Goal: Check status: Check status

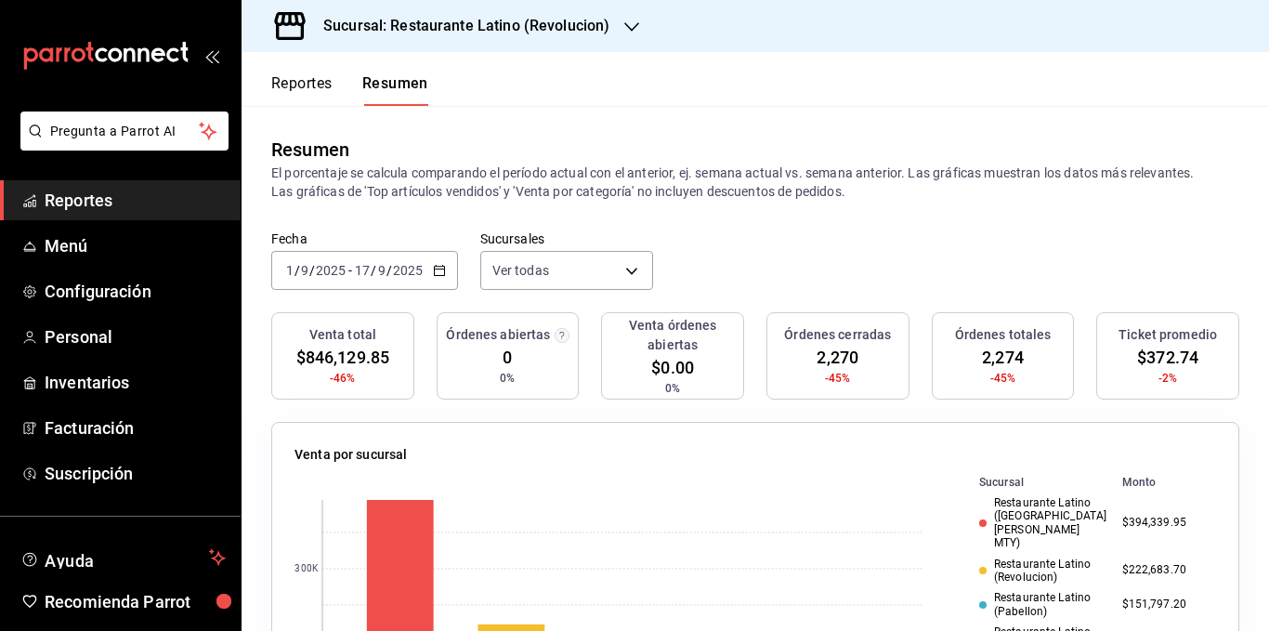
click at [436, 263] on div "[DATE] [DATE] - [DATE] [DATE]" at bounding box center [364, 270] width 187 height 39
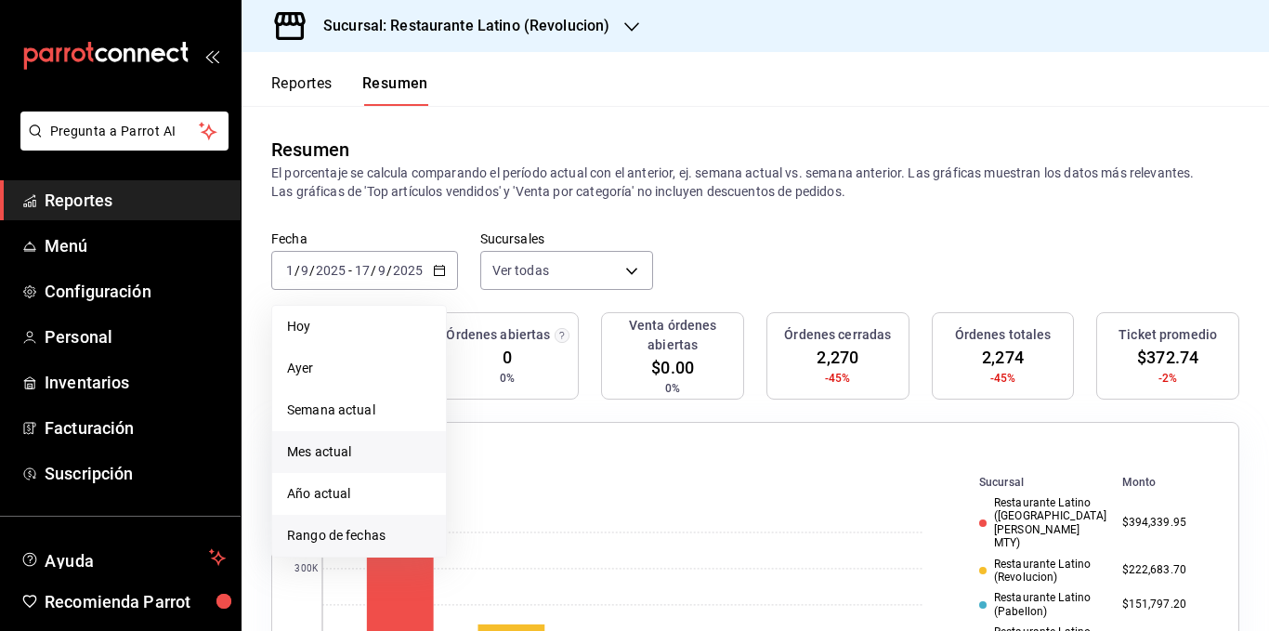
click at [330, 526] on span "Rango de fechas" at bounding box center [359, 536] width 144 height 20
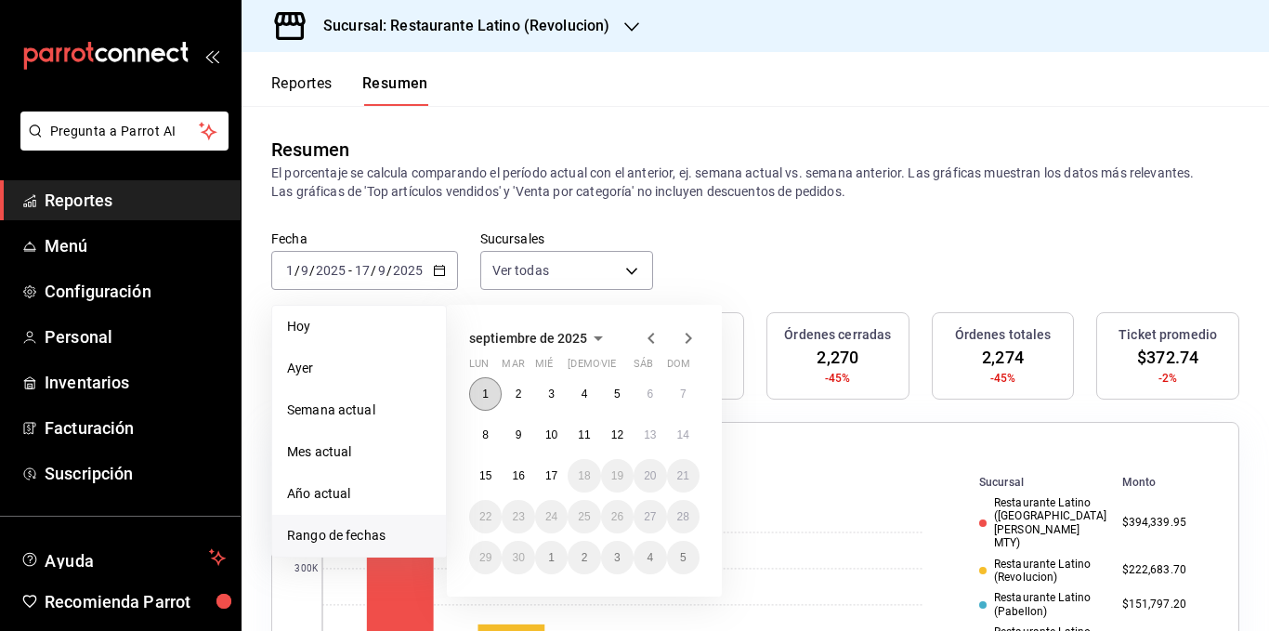
click at [488, 395] on abbr "1" at bounding box center [485, 394] width 7 height 13
click at [480, 430] on button "8" at bounding box center [485, 434] width 33 height 33
click at [488, 466] on button "15" at bounding box center [485, 475] width 33 height 33
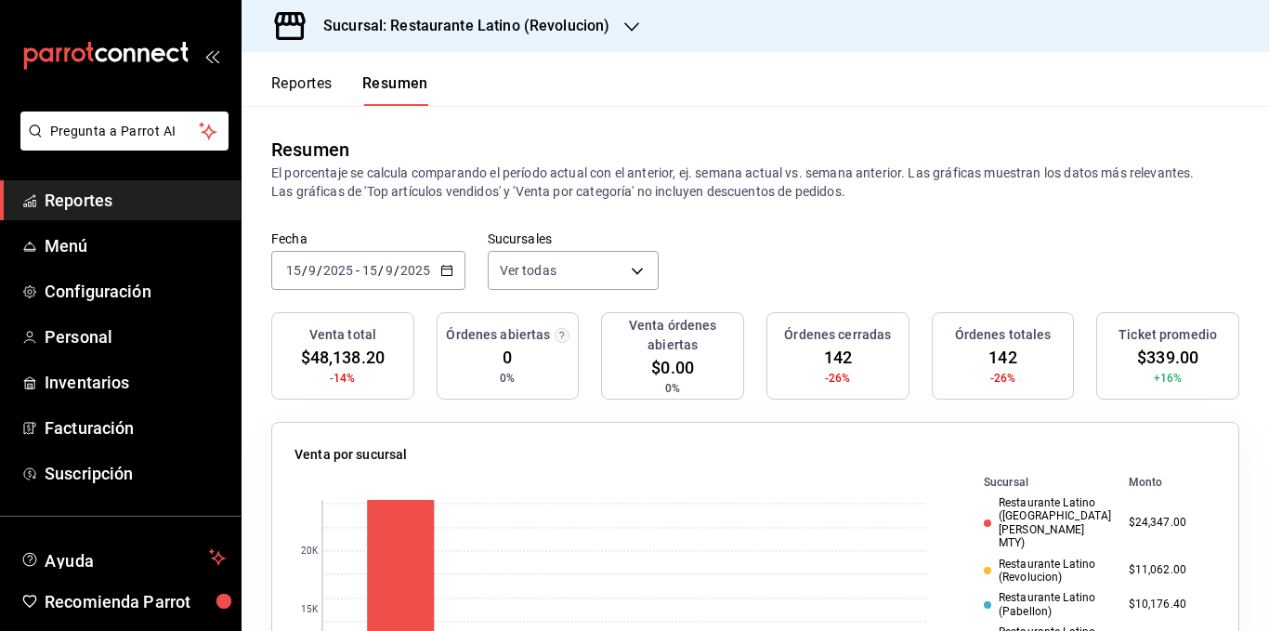
click at [466, 228] on div "Resumen El porcentaje se calcula comparando el período actual con el anterior, …" at bounding box center [756, 168] width 1028 height 125
click at [572, 37] on div "Sucursal: Restaurante Latino (Revolucion)" at bounding box center [451, 26] width 390 height 52
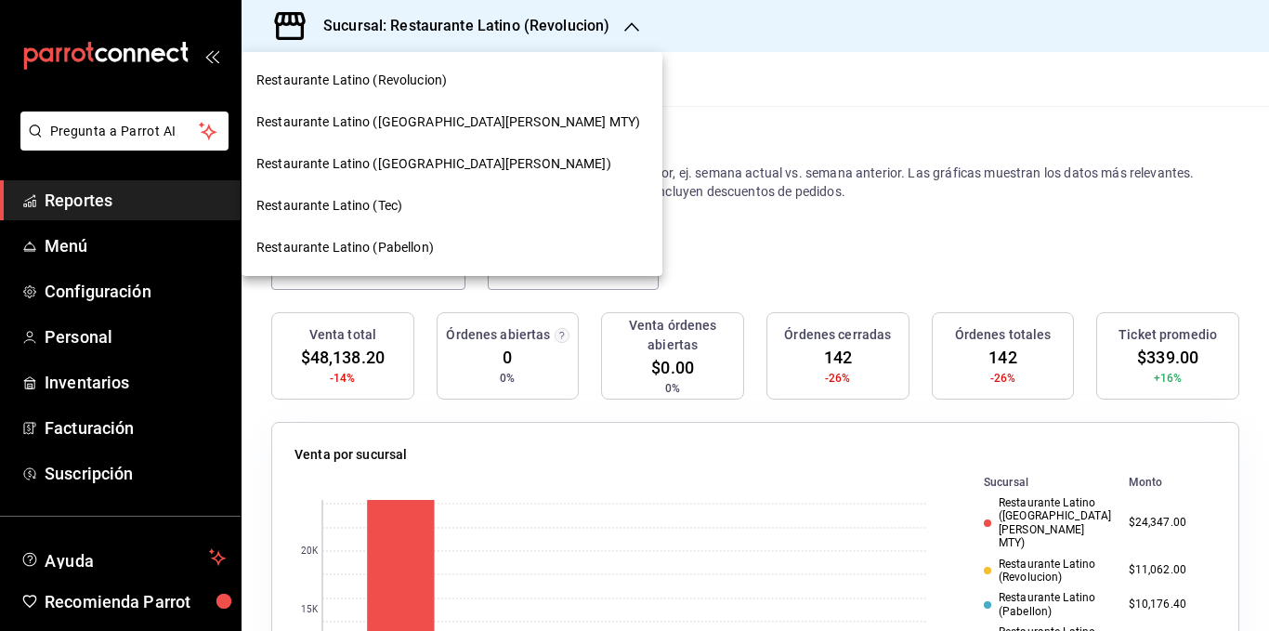
click at [480, 113] on span "Restaurante Latino ([GEOGRAPHIC_DATA][PERSON_NAME] MTY)" at bounding box center [448, 122] width 384 height 20
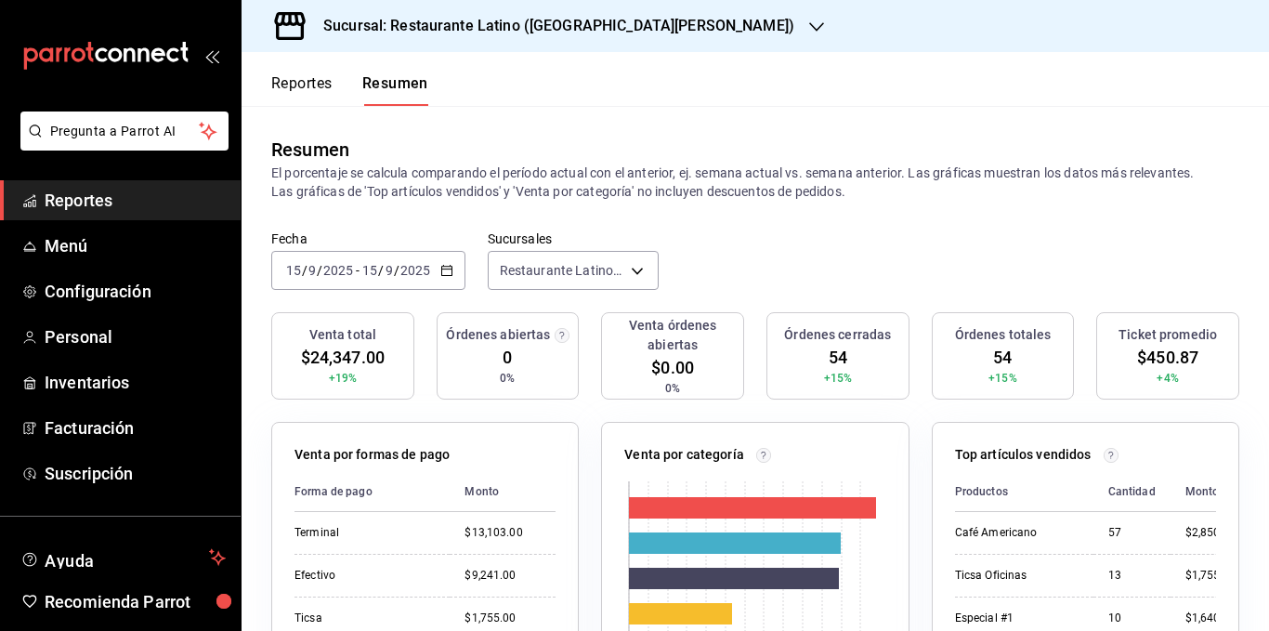
click at [443, 270] on icon "button" at bounding box center [446, 270] width 13 height 13
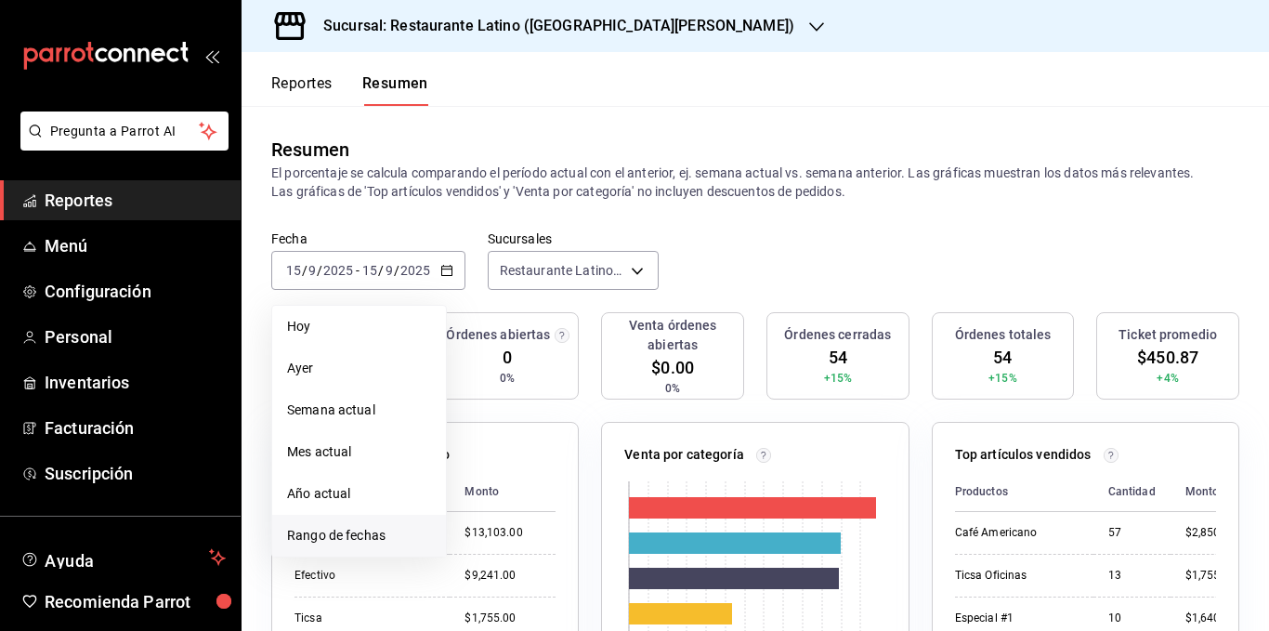
click at [319, 529] on span "Rango de fechas" at bounding box center [359, 536] width 144 height 20
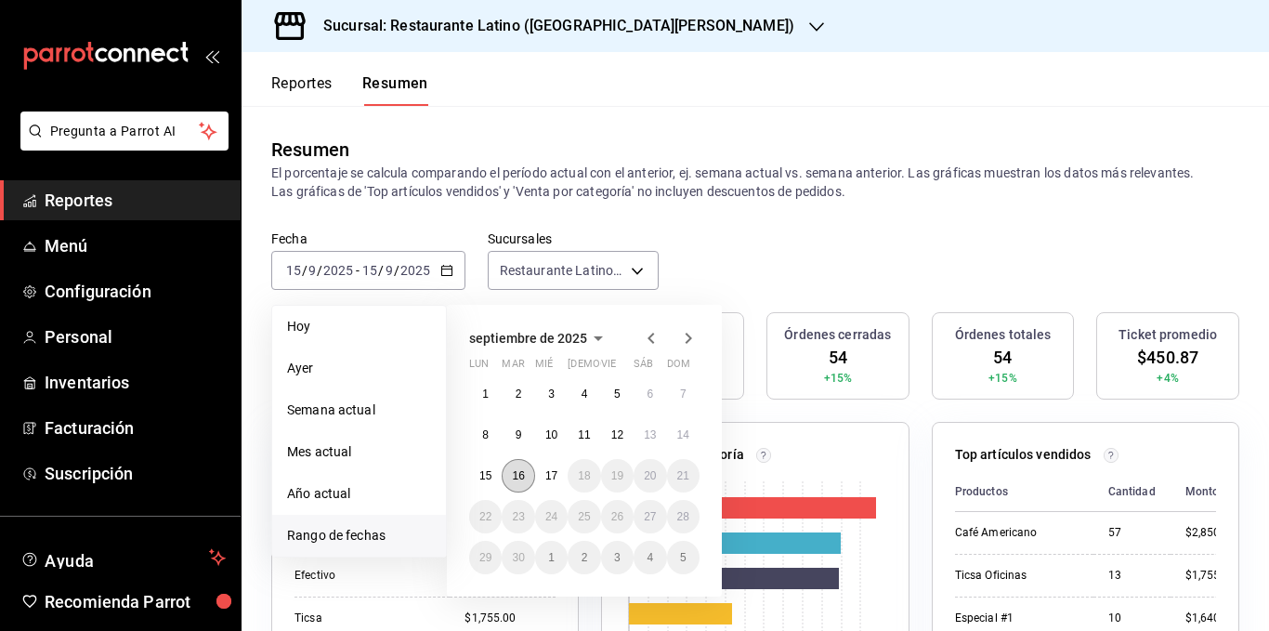
click at [513, 470] on abbr "16" at bounding box center [518, 475] width 12 height 13
click at [515, 470] on abbr "16" at bounding box center [518, 475] width 12 height 13
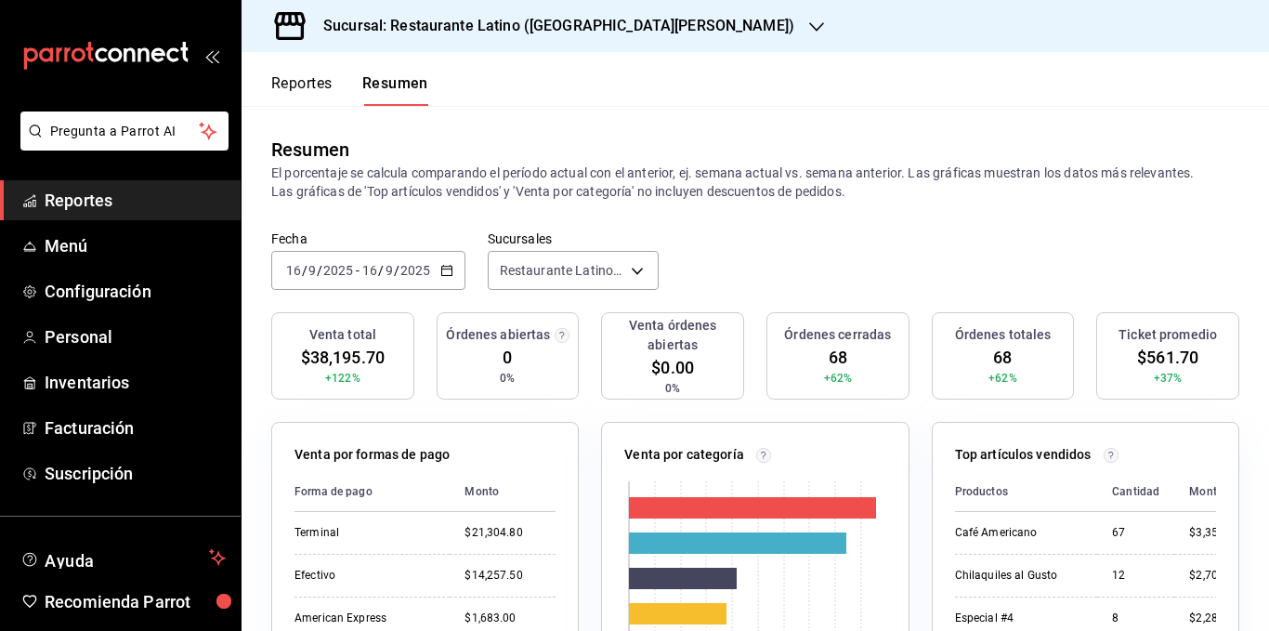
click at [448, 279] on div "[DATE] [DATE] - [DATE] [DATE]" at bounding box center [368, 270] width 194 height 39
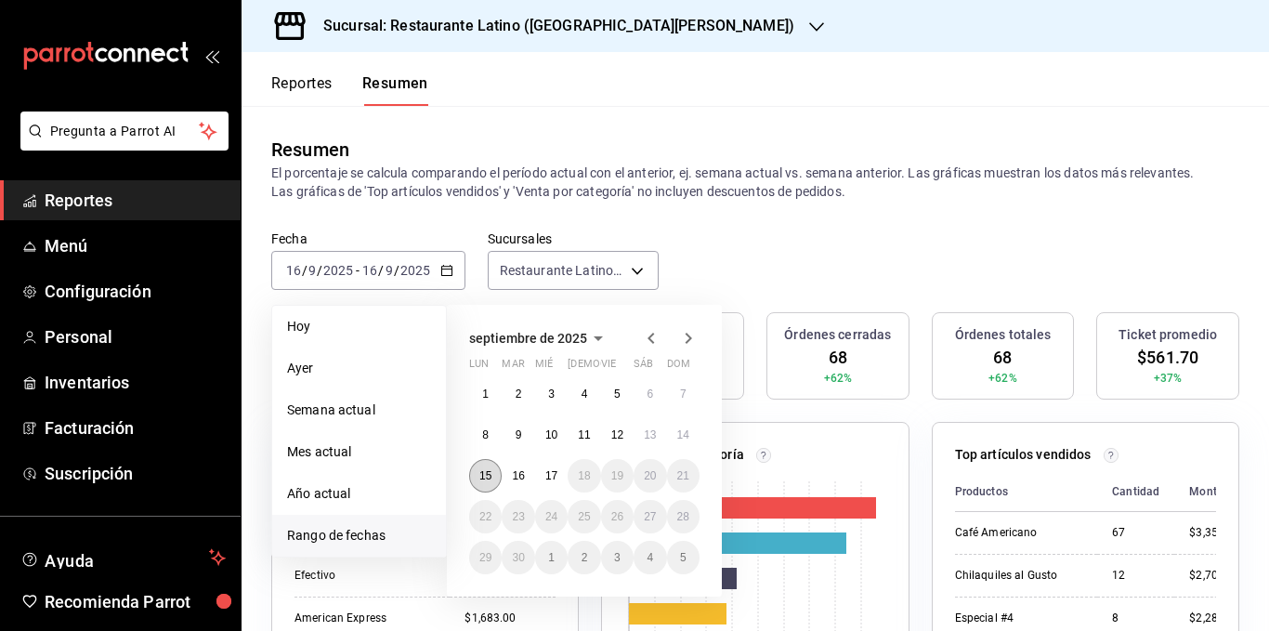
click at [481, 460] on button "15" at bounding box center [485, 475] width 33 height 33
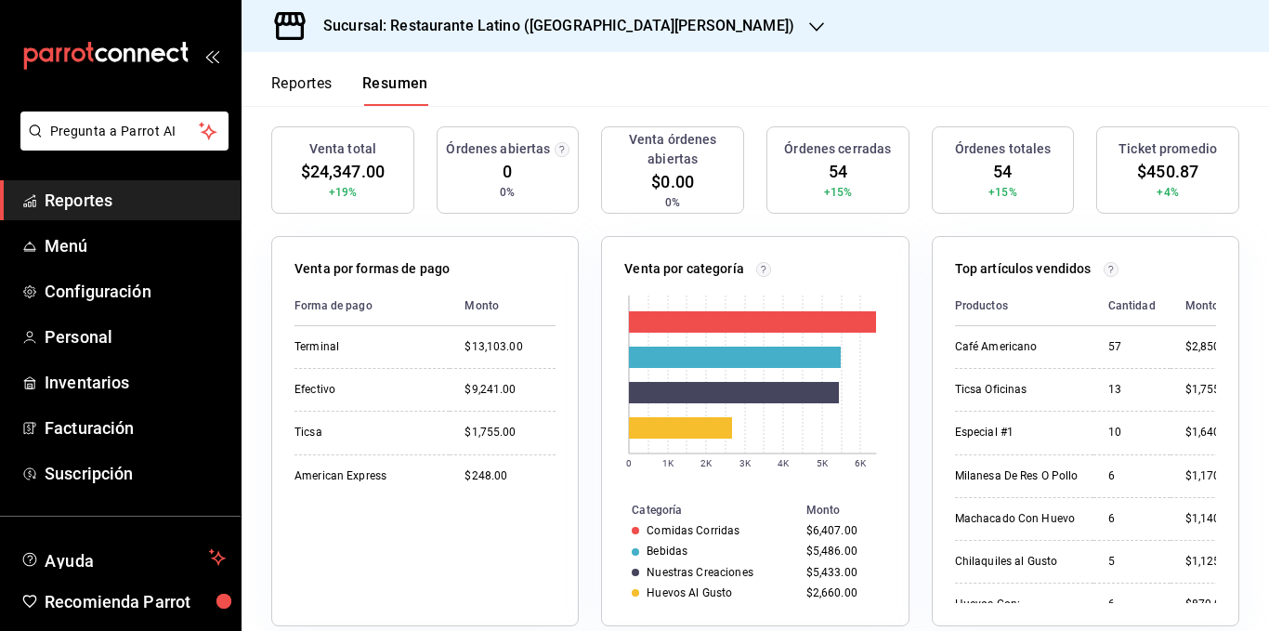
scroll to position [93, 0]
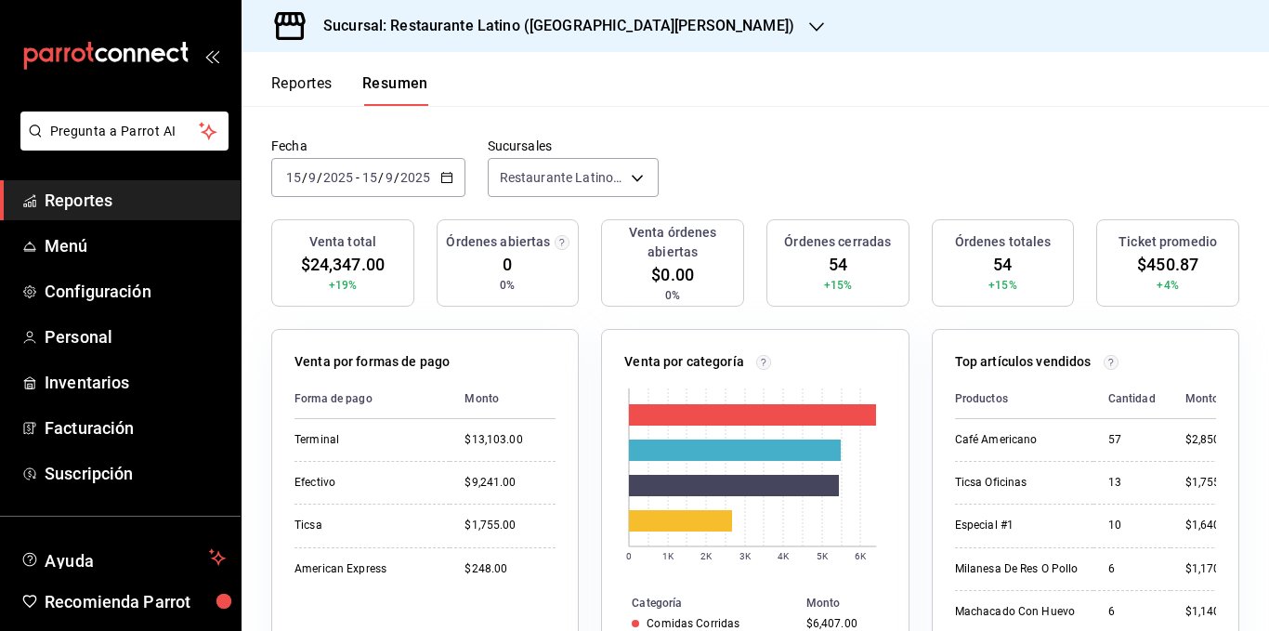
click at [449, 177] on icon "button" at bounding box center [446, 177] width 13 height 13
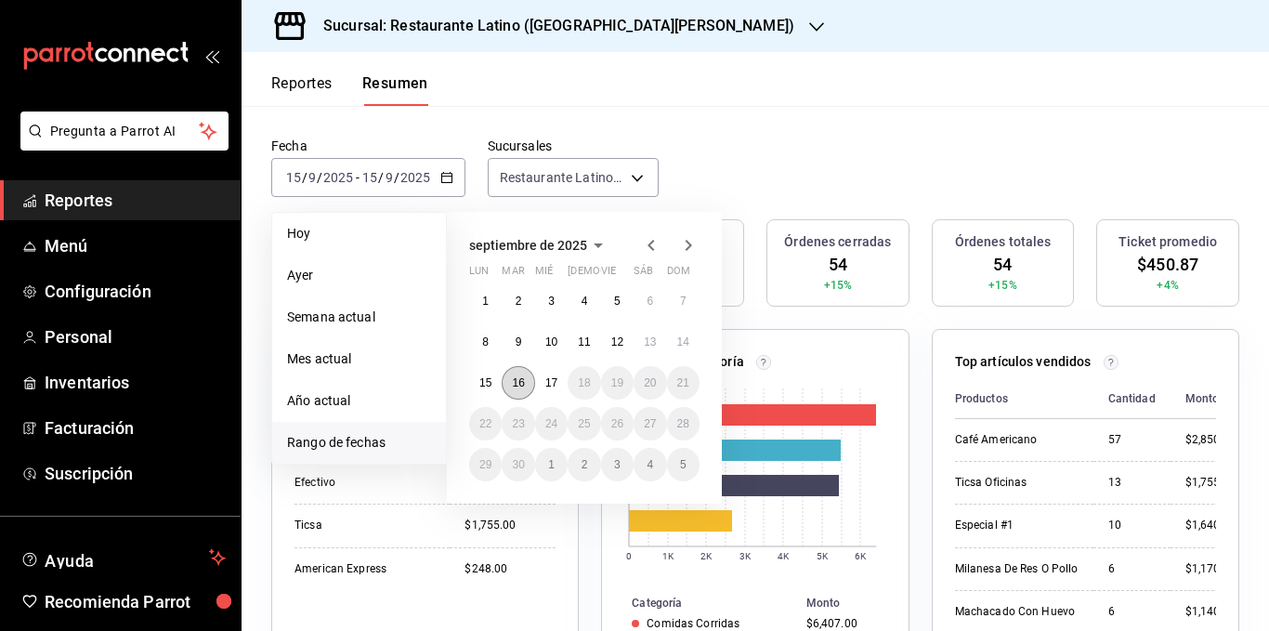
click at [529, 377] on button "16" at bounding box center [518, 382] width 33 height 33
click at [524, 380] on abbr "16" at bounding box center [518, 382] width 12 height 13
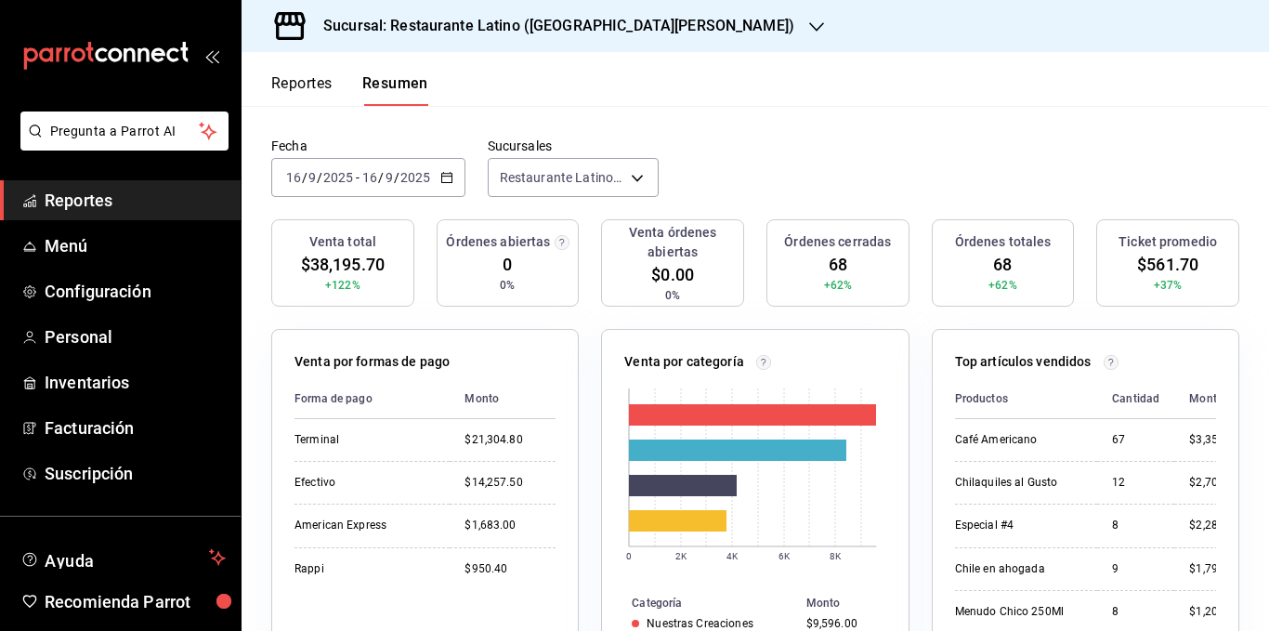
click at [446, 177] on \(Stroke\) "button" at bounding box center [446, 176] width 10 height 1
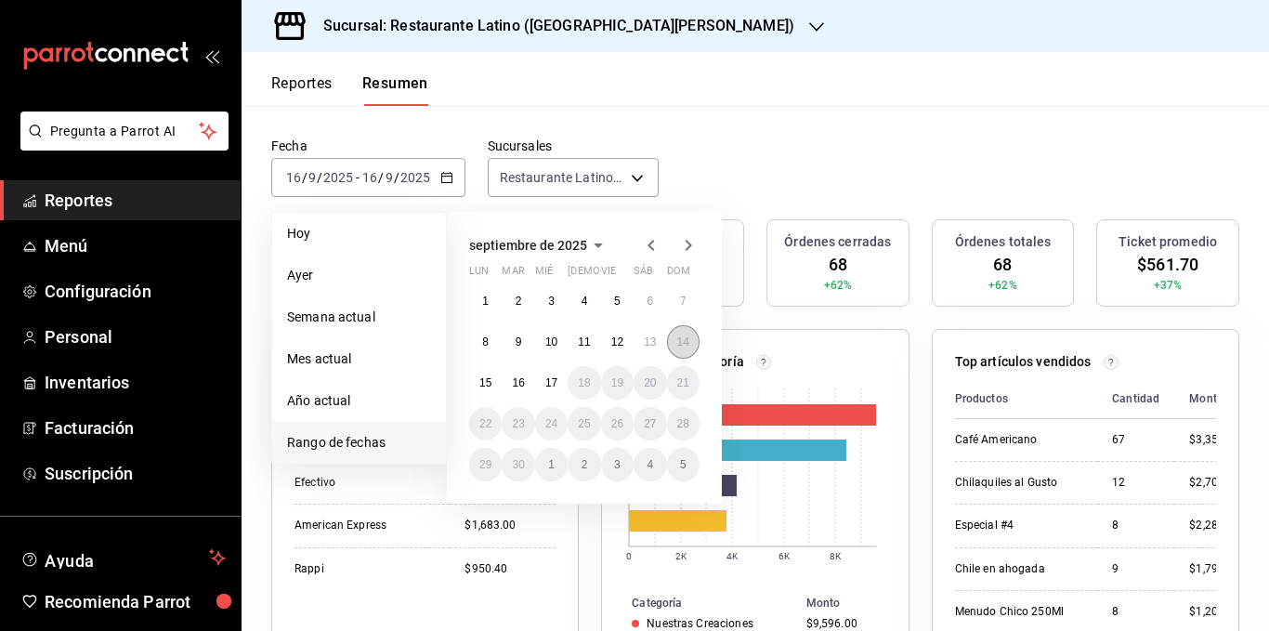
click at [682, 346] on abbr "14" at bounding box center [683, 341] width 12 height 13
click at [683, 346] on abbr "14" at bounding box center [683, 341] width 12 height 13
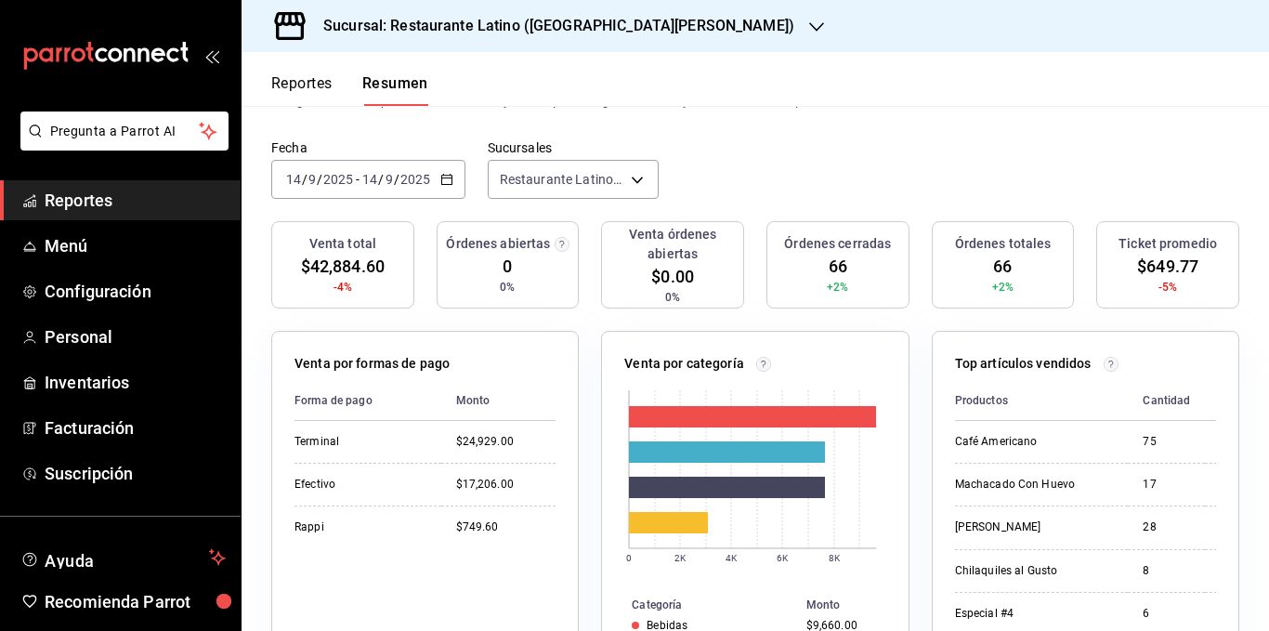
scroll to position [0, 0]
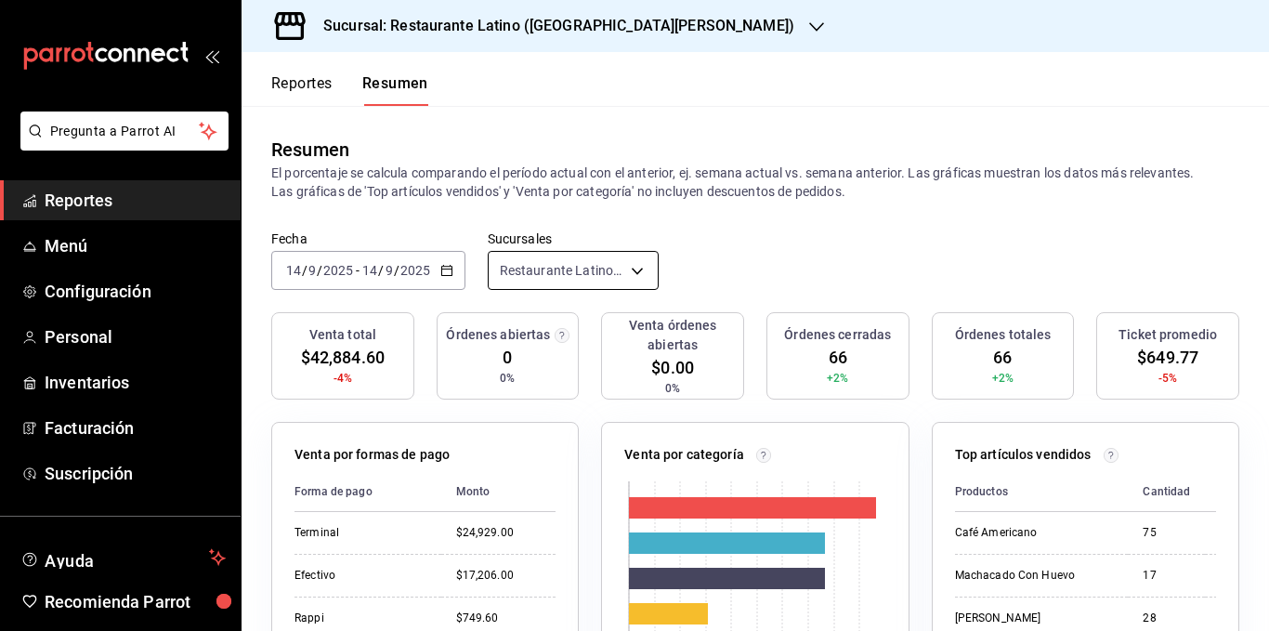
click at [582, 286] on body "Pregunta a Parrot AI Reportes Menú Configuración Personal Inventarios Facturaci…" at bounding box center [634, 315] width 1269 height 631
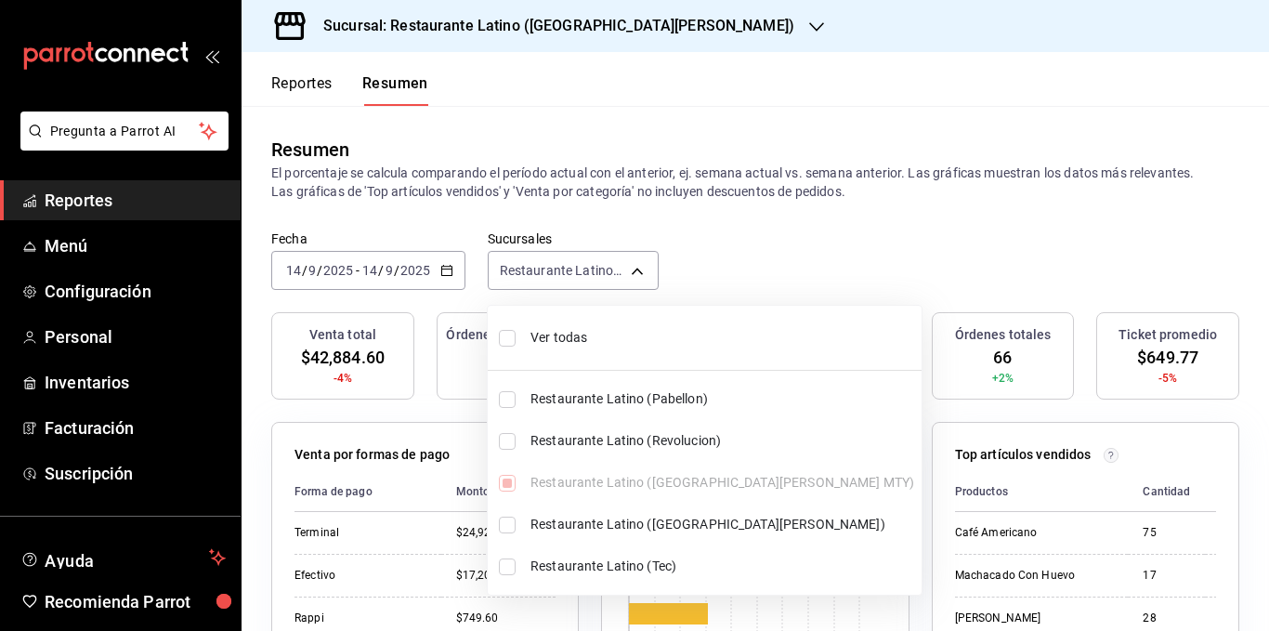
click at [639, 402] on span "Restaurante Latino (Pabellon)" at bounding box center [723, 399] width 384 height 20
type input "[object Object],[object Object]"
checkbox input "true"
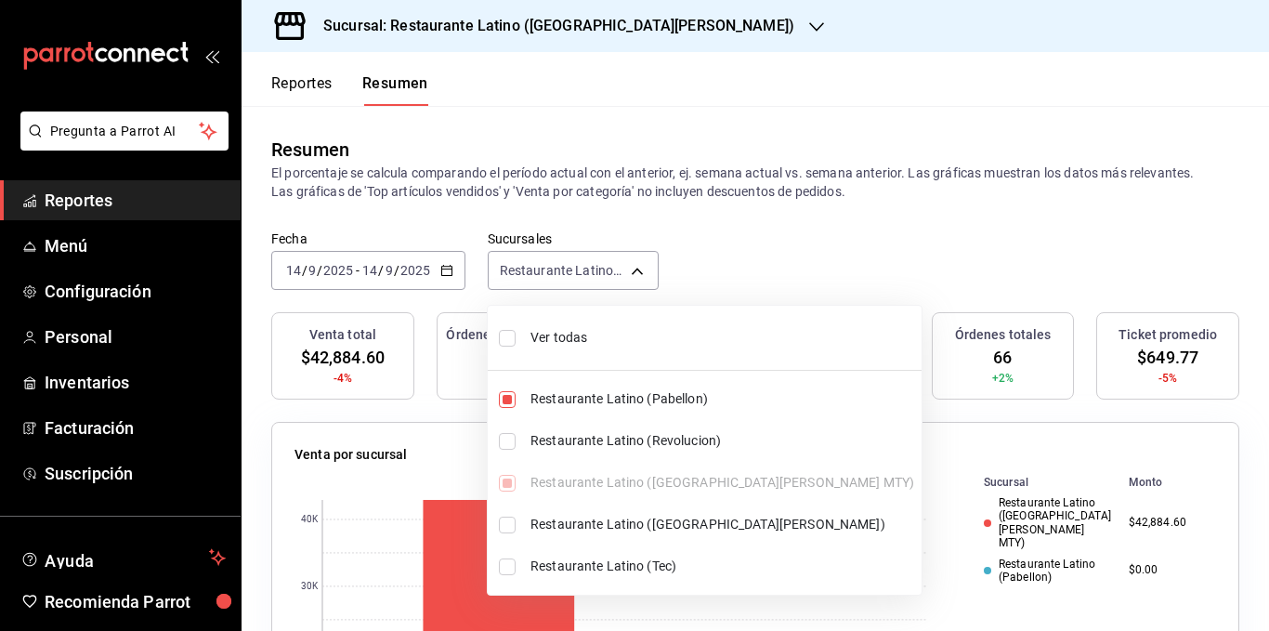
click at [573, 350] on li "Ver todas" at bounding box center [705, 337] width 434 height 49
type input "[object Object],[object Object],[object Object],[object Object],[object Object]"
checkbox input "true"
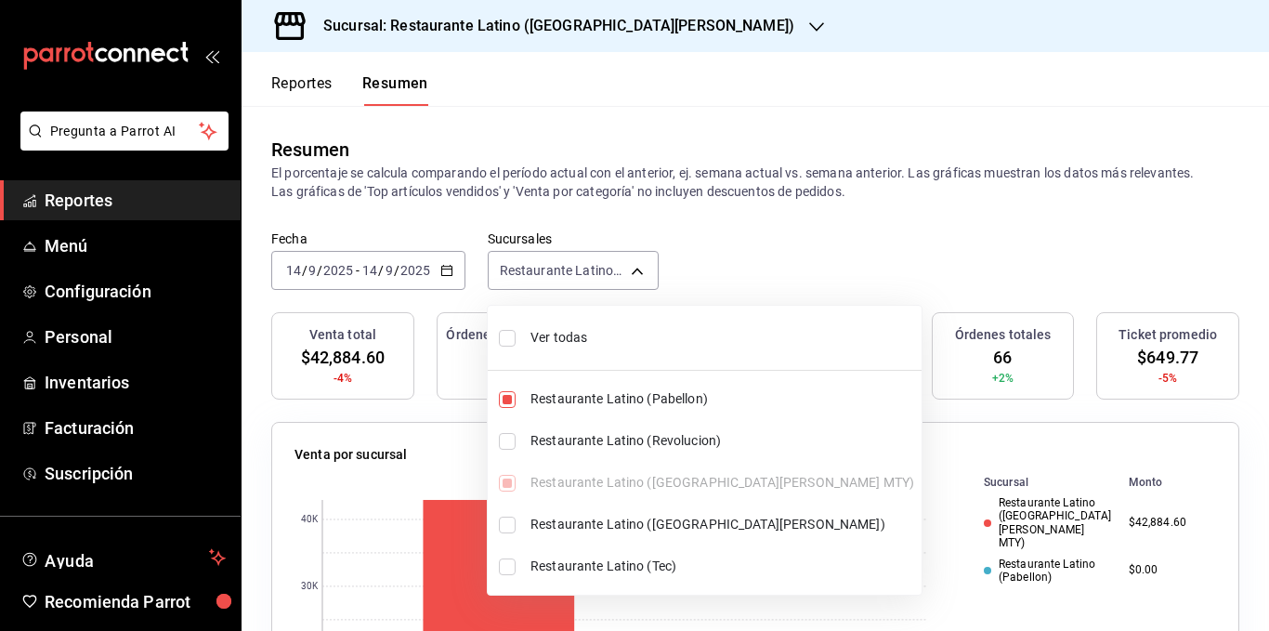
checkbox input "true"
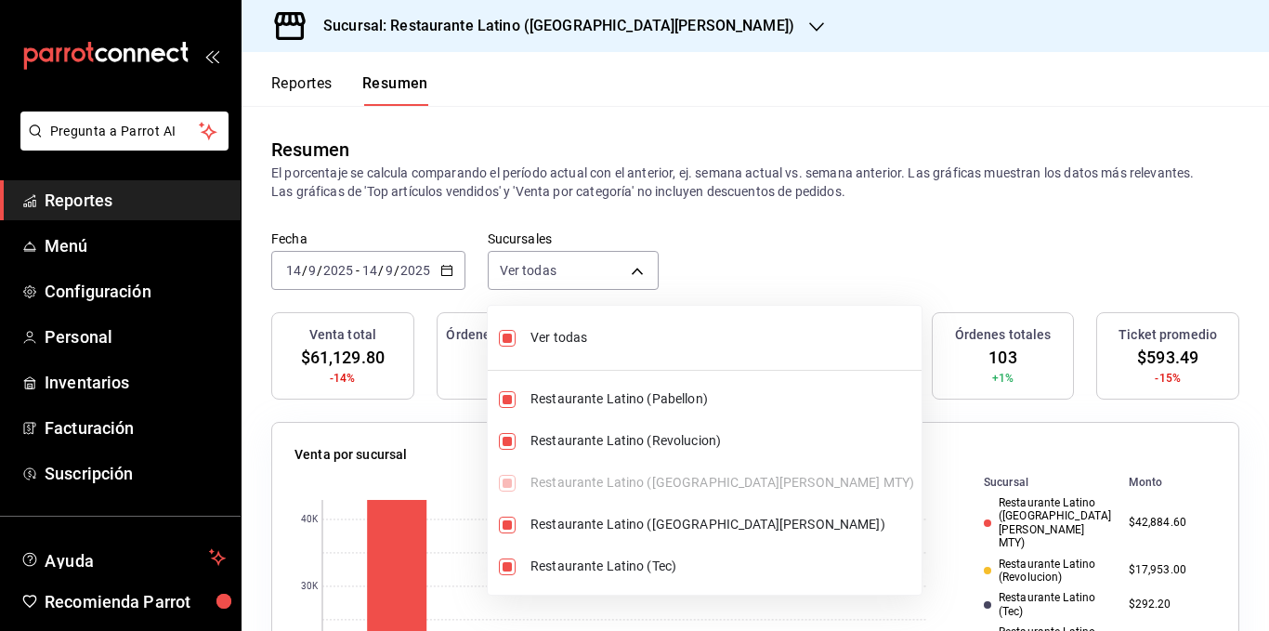
click at [591, 24] on div at bounding box center [634, 315] width 1269 height 631
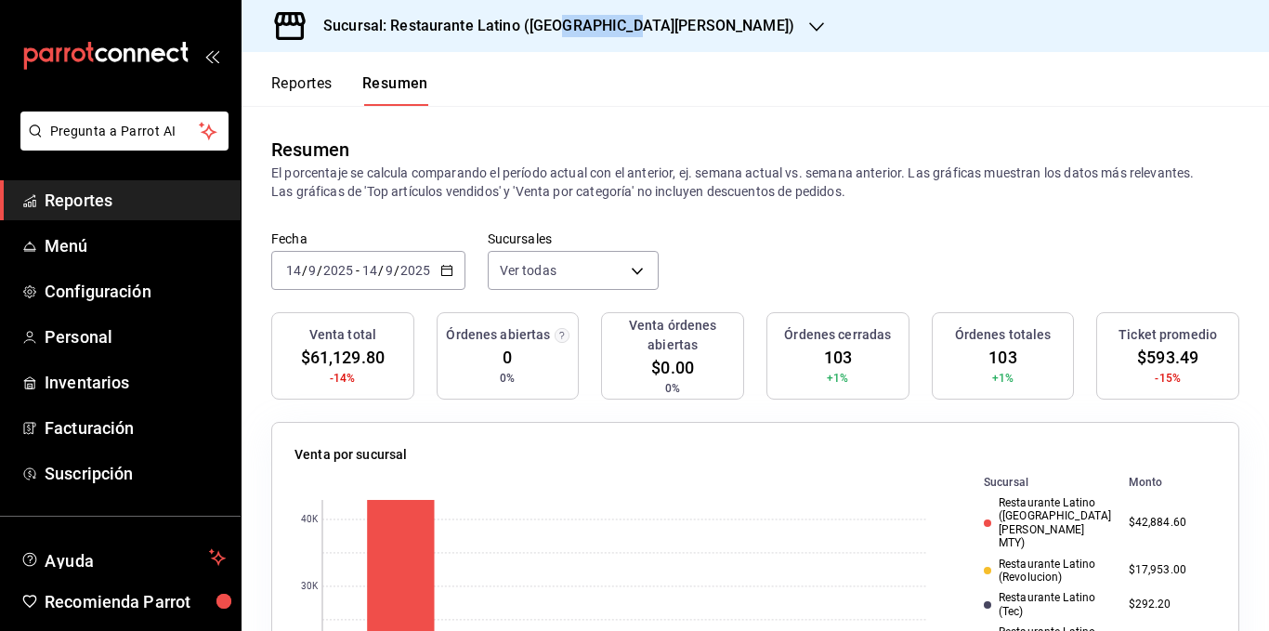
click at [591, 24] on h3 "Sucursal: Restaurante Latino ([GEOGRAPHIC_DATA][PERSON_NAME])" at bounding box center [552, 26] width 486 height 22
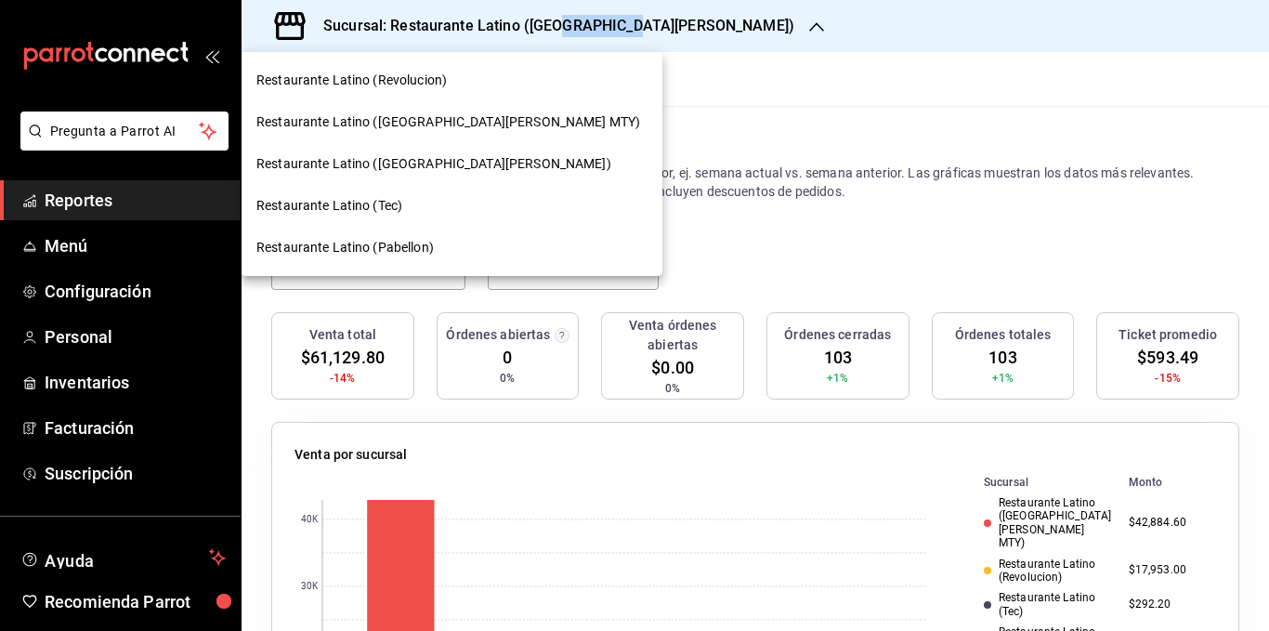
click at [432, 243] on div "Restaurante Latino (Pabellon)" at bounding box center [451, 248] width 391 height 20
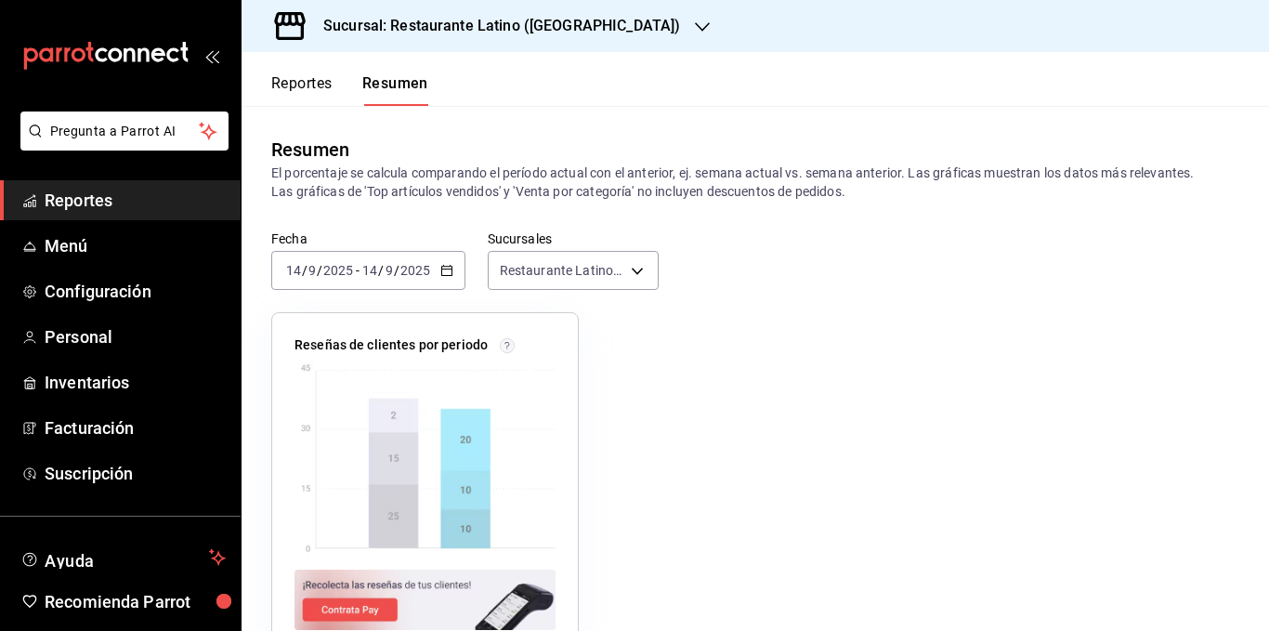
click at [449, 272] on icon "button" at bounding box center [446, 270] width 13 height 13
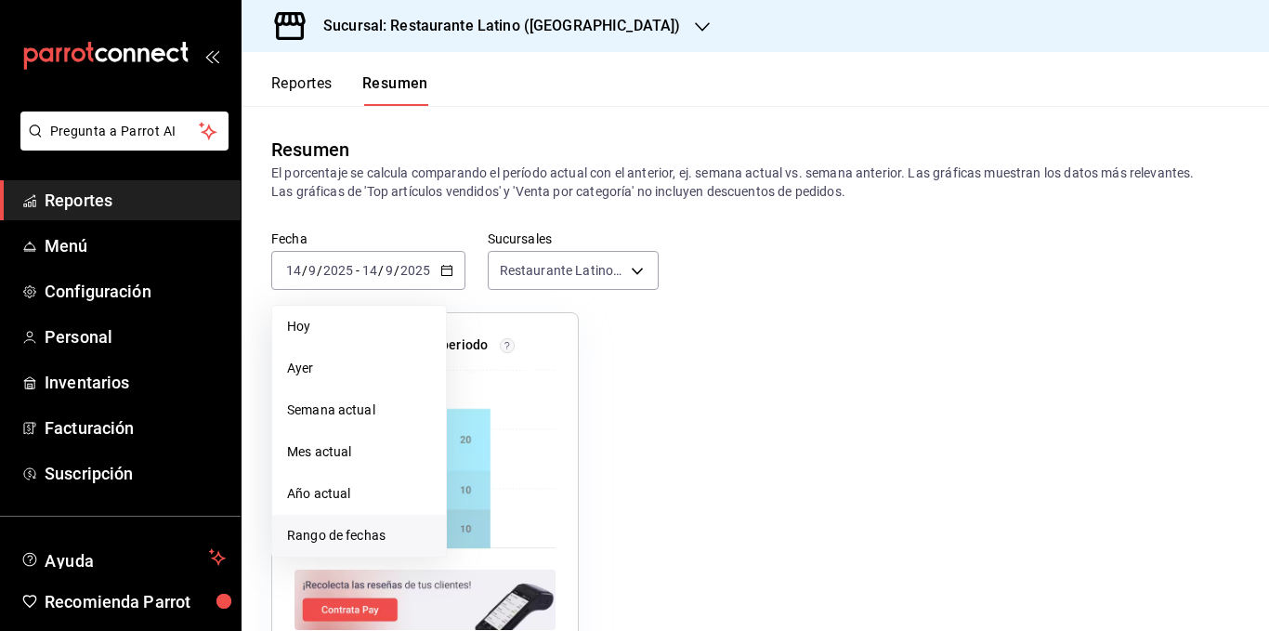
click at [340, 533] on span "Rango de fechas" at bounding box center [359, 536] width 144 height 20
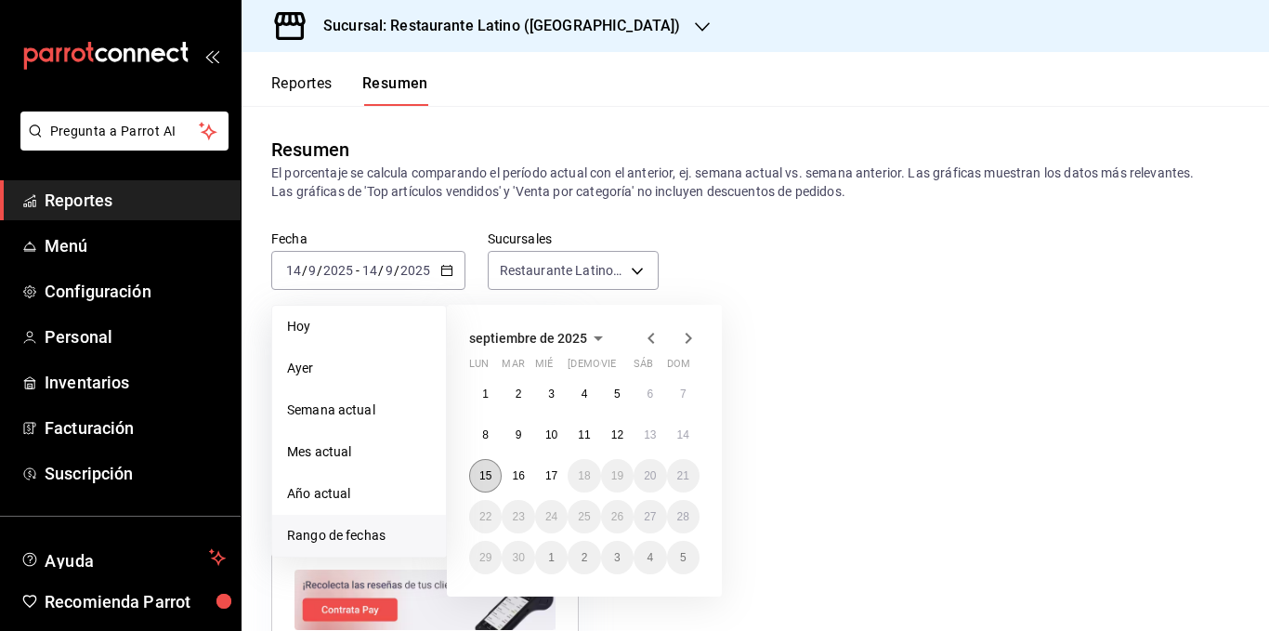
click at [487, 474] on abbr "15" at bounding box center [486, 475] width 12 height 13
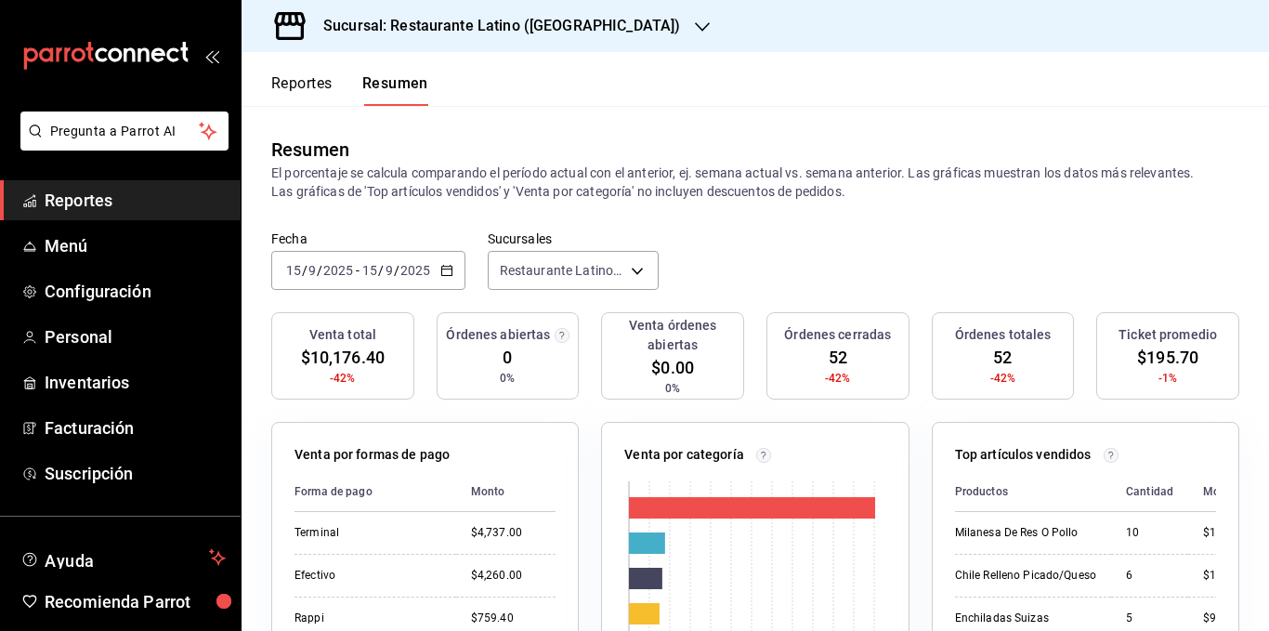
click at [480, 292] on div "Fecha [DATE] [DATE] - [DATE] [DATE] Sucursales Restaurante Latino (Pabellon) [o…" at bounding box center [756, 271] width 1028 height 82
click at [574, 31] on h3 "Sucursal: Restaurante Latino ([GEOGRAPHIC_DATA])" at bounding box center [495, 26] width 372 height 22
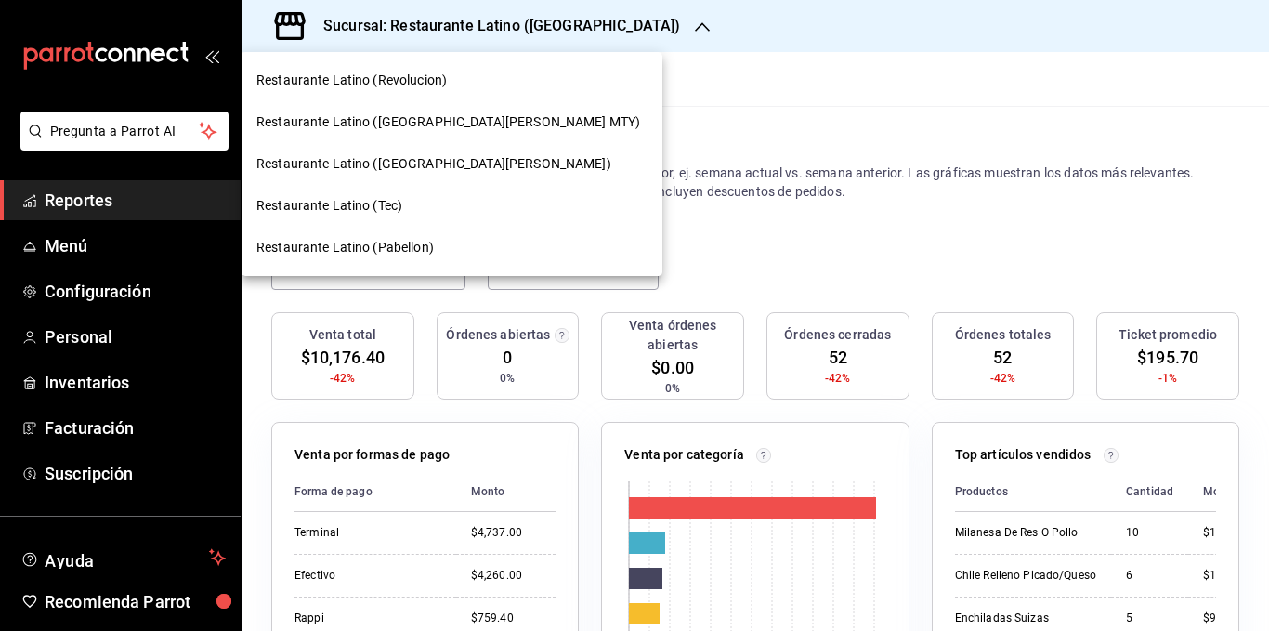
click at [466, 121] on span "Restaurante Latino ([GEOGRAPHIC_DATA][PERSON_NAME] MTY)" at bounding box center [448, 122] width 384 height 20
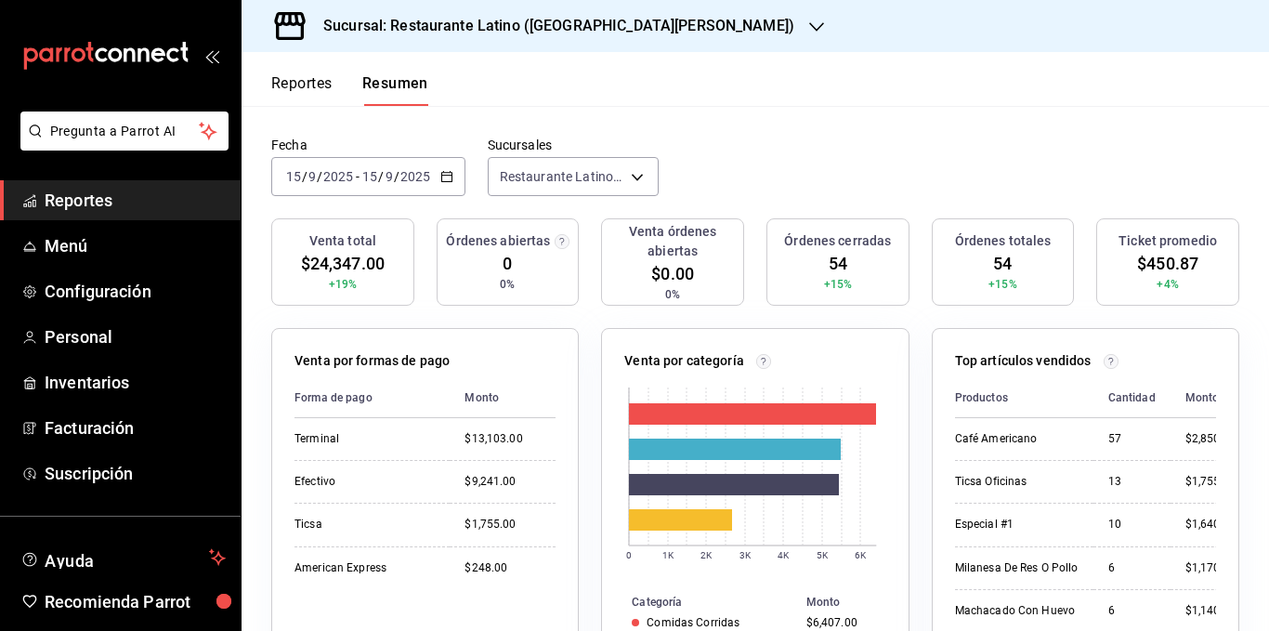
scroll to position [93, 0]
click at [583, 37] on div "Sucursal: Restaurante Latino ([GEOGRAPHIC_DATA][PERSON_NAME])" at bounding box center [543, 26] width 575 height 52
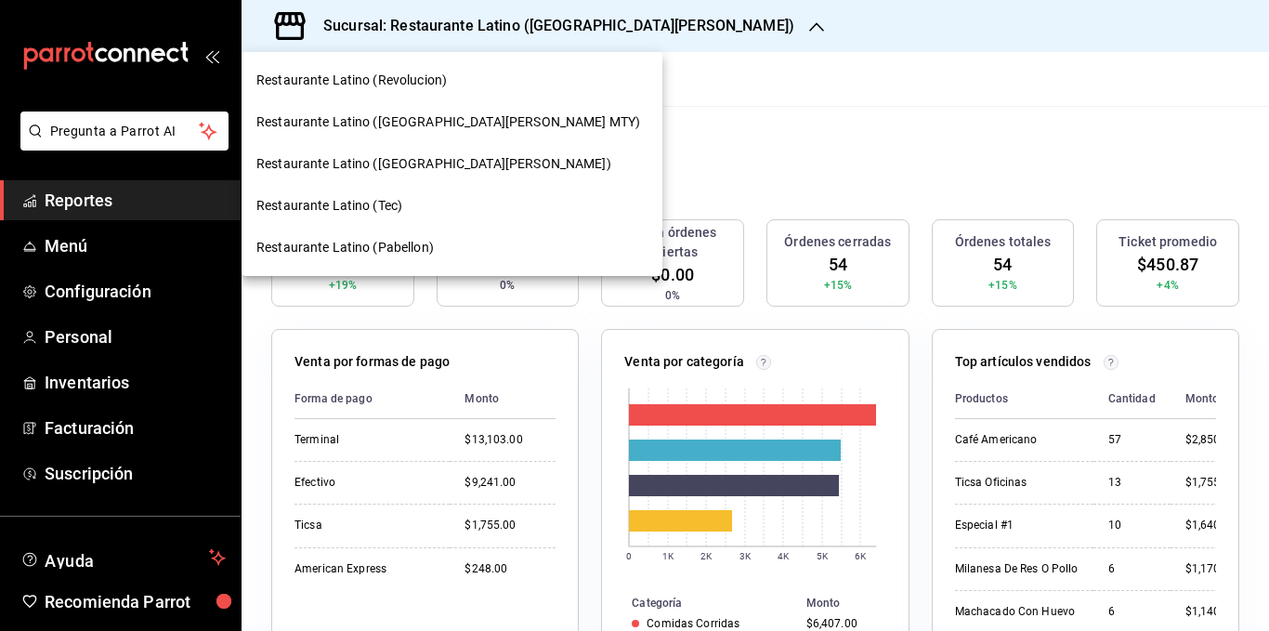
click at [432, 84] on span "Restaurante Latino (Revolucion)" at bounding box center [351, 81] width 191 height 20
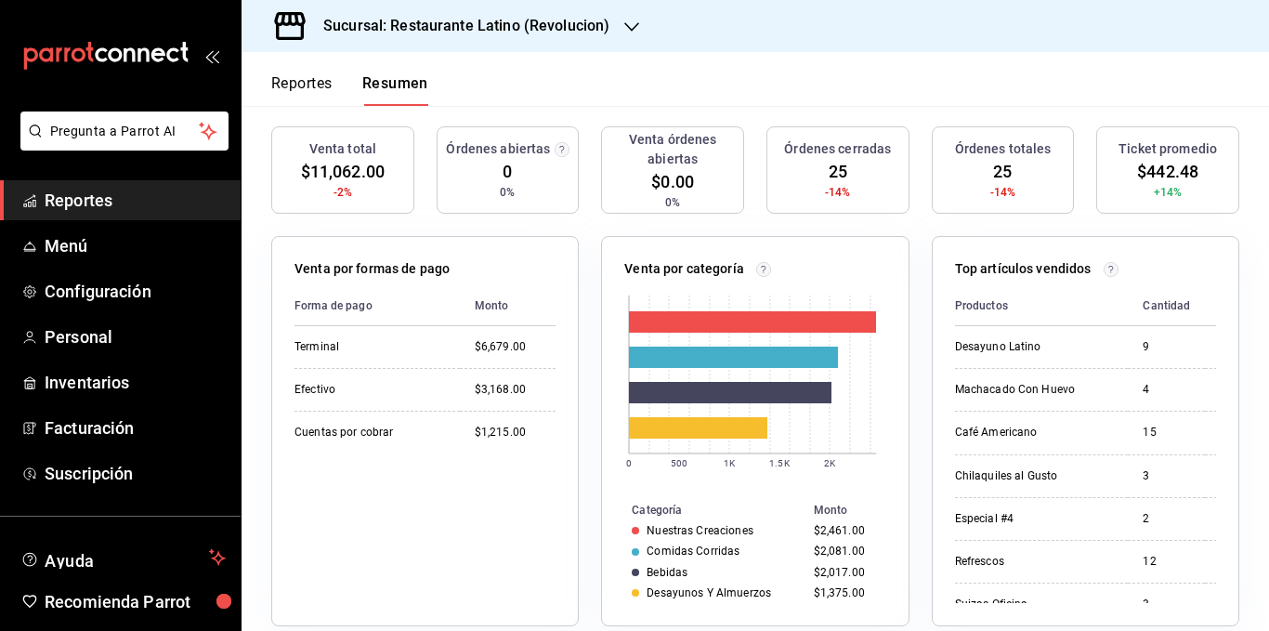
scroll to position [0, 0]
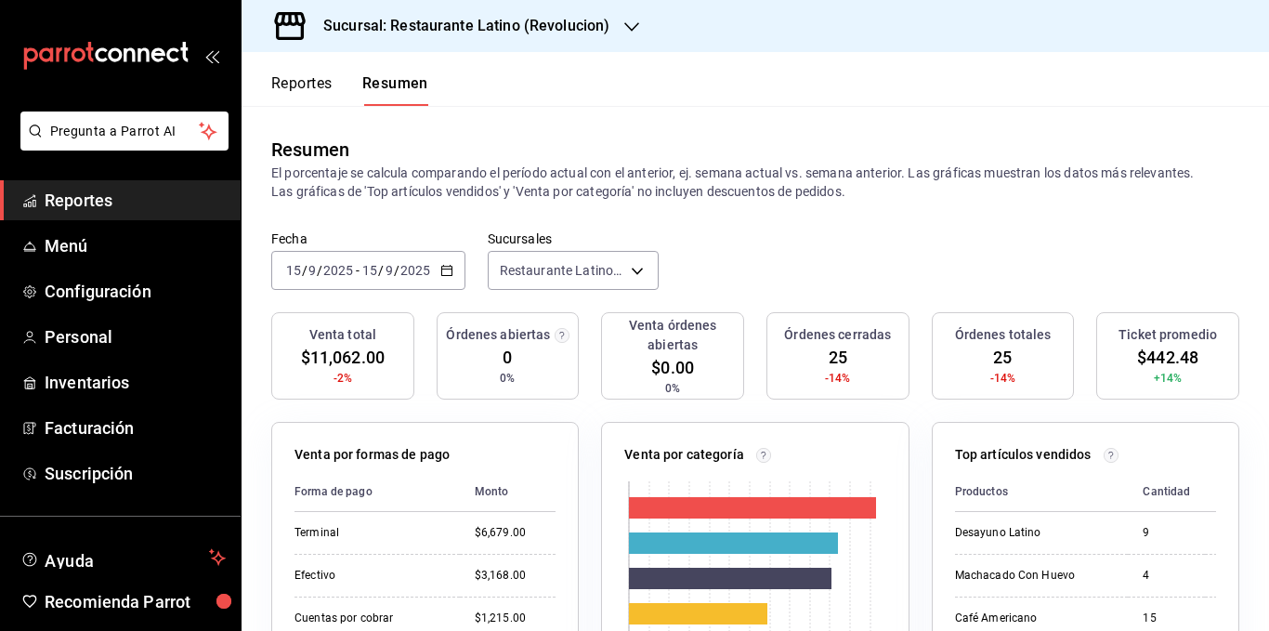
click at [602, 204] on div "Resumen El porcentaje se calcula comparando el período actual con el anterior, …" at bounding box center [756, 168] width 1028 height 125
click at [450, 267] on \(Stroke\) "button" at bounding box center [446, 271] width 11 height 10
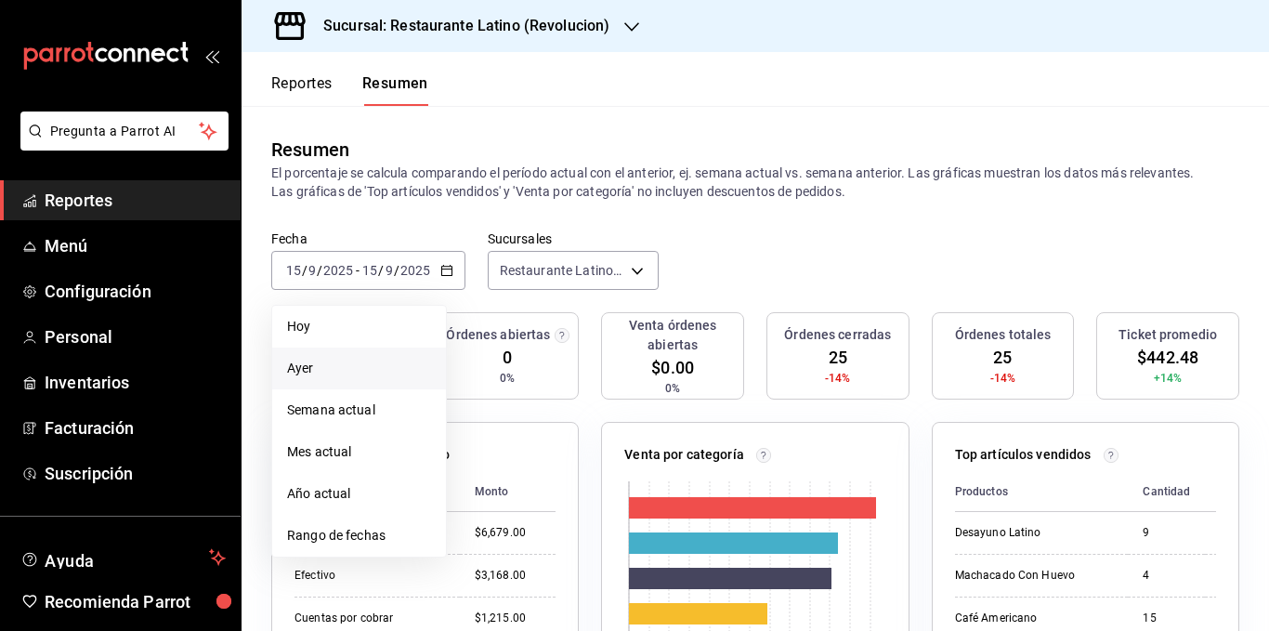
click at [376, 364] on span "Ayer" at bounding box center [359, 369] width 144 height 20
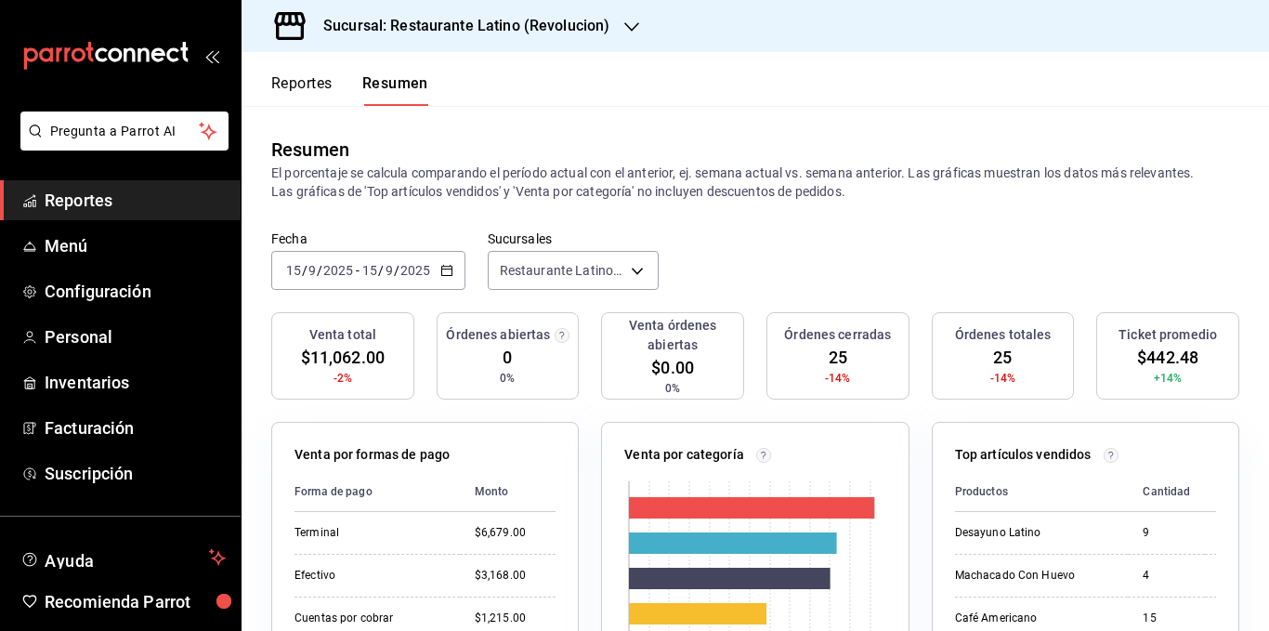
click at [489, 192] on p "El porcentaje se calcula comparando el período actual con el anterior, ej. sema…" at bounding box center [755, 182] width 968 height 37
click at [559, 35] on h3 "Sucursal: Restaurante Latino (Revolucion)" at bounding box center [459, 26] width 301 height 22
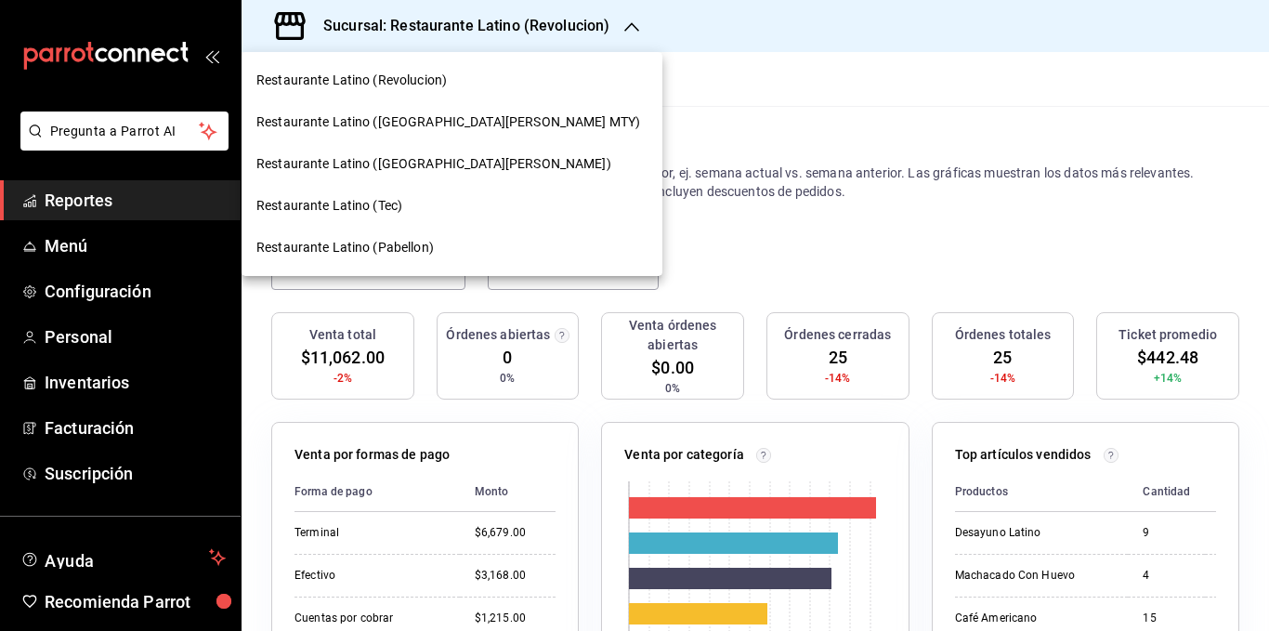
click at [567, 162] on div at bounding box center [634, 315] width 1269 height 631
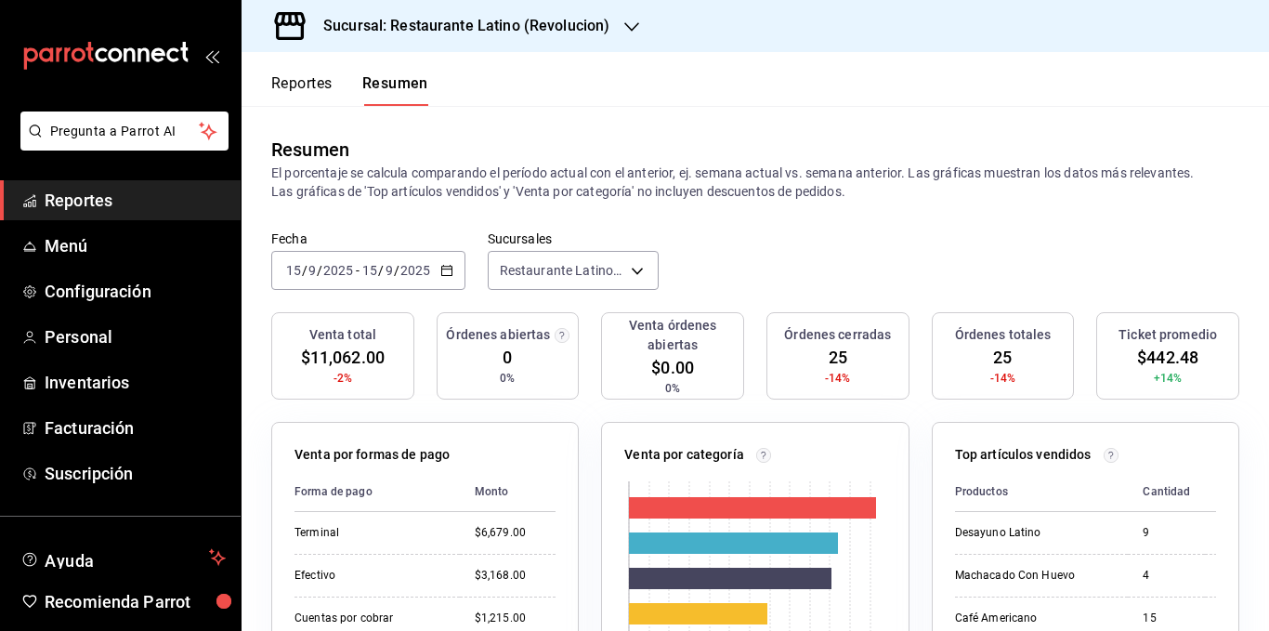
click at [559, 174] on p "El porcentaje se calcula comparando el período actual con el anterior, ej. sema…" at bounding box center [755, 182] width 968 height 37
click at [549, 177] on p "El porcentaje se calcula comparando el período actual con el anterior, ej. sema…" at bounding box center [755, 182] width 968 height 37
click at [503, 180] on p "El porcentaje se calcula comparando el período actual con el anterior, ej. sema…" at bounding box center [755, 182] width 968 height 37
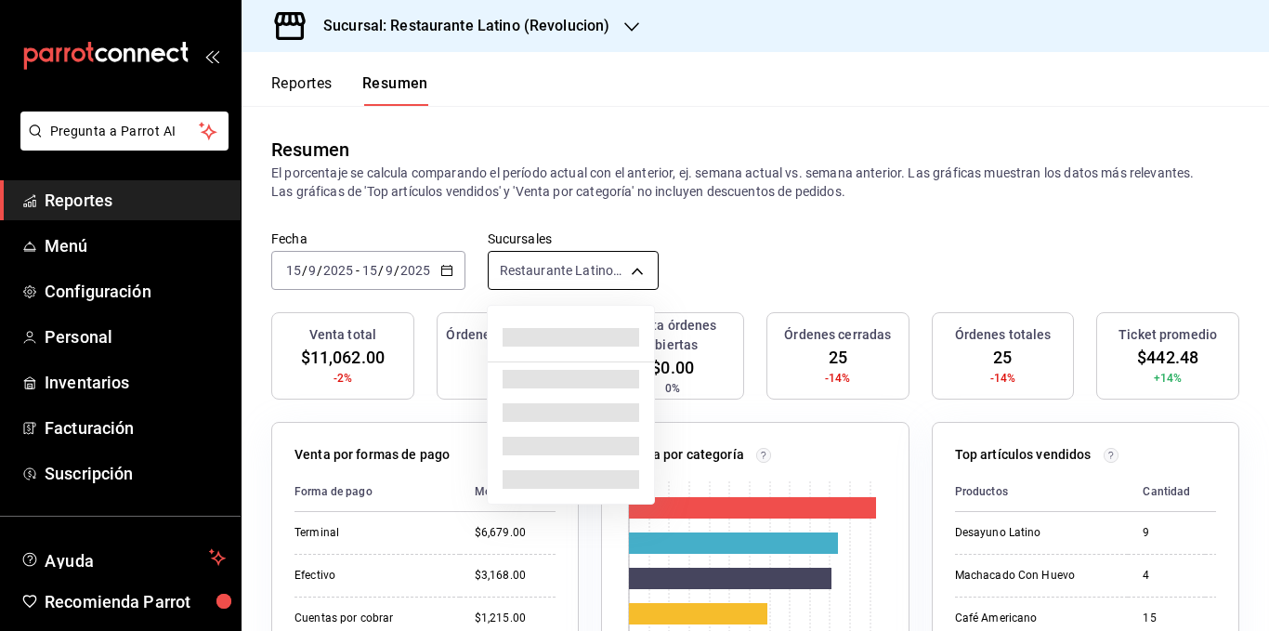
click at [629, 273] on body "Pregunta a Parrot AI Reportes Menú Configuración Personal Inventarios Facturaci…" at bounding box center [634, 315] width 1269 height 631
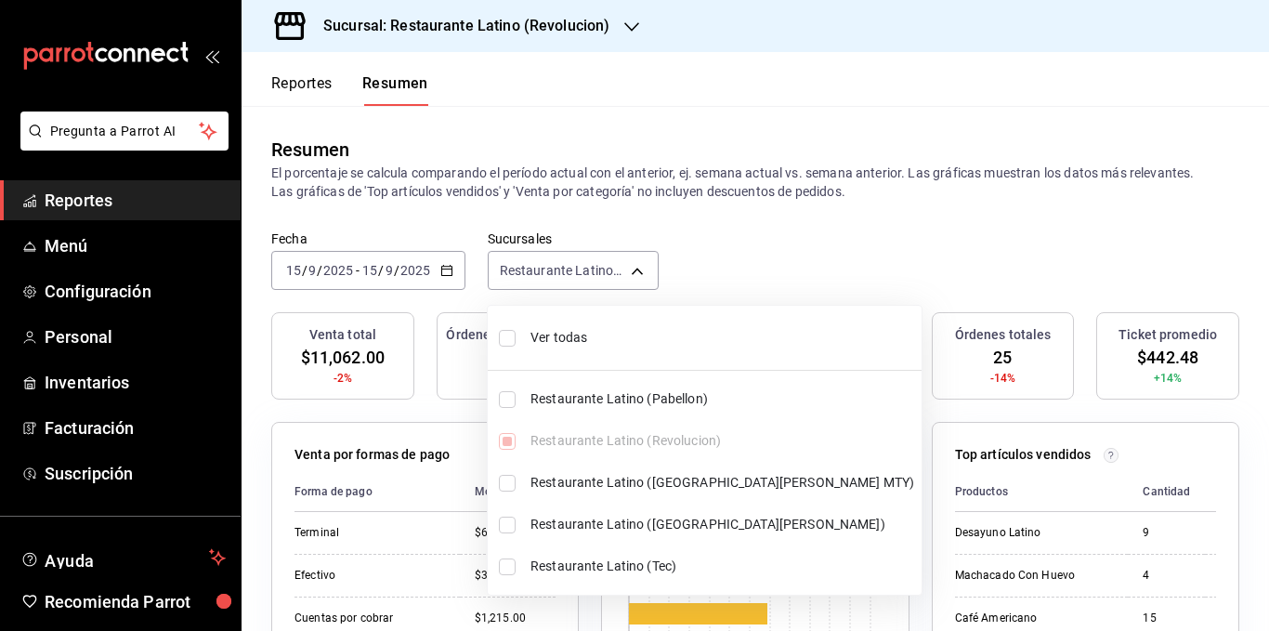
click at [578, 342] on span "Ver todas" at bounding box center [723, 338] width 384 height 20
type input "[object Object],[object Object],[object Object],[object Object],[object Object]"
checkbox input "true"
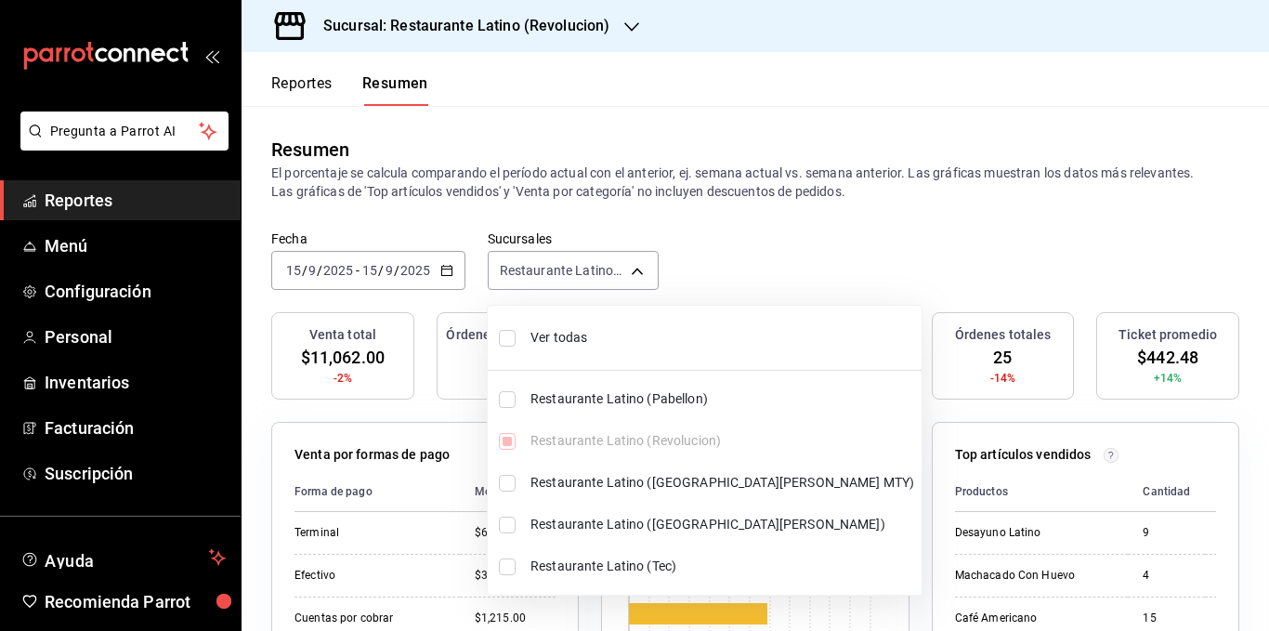
checkbox input "true"
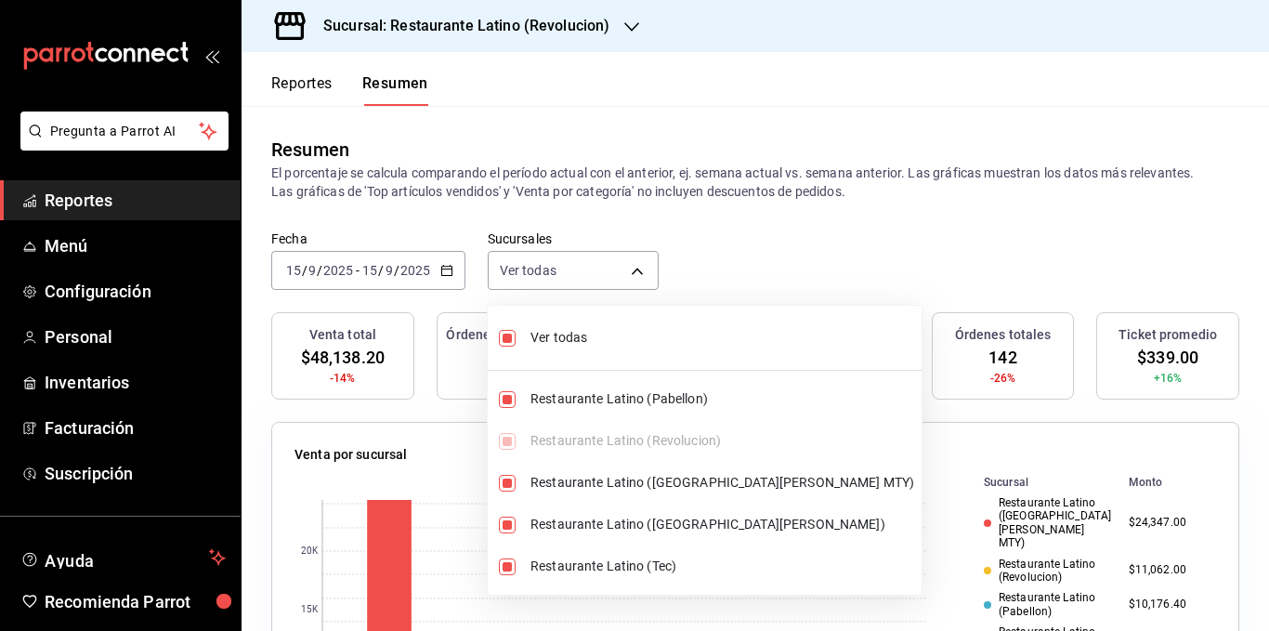
click at [534, 191] on div at bounding box center [634, 315] width 1269 height 631
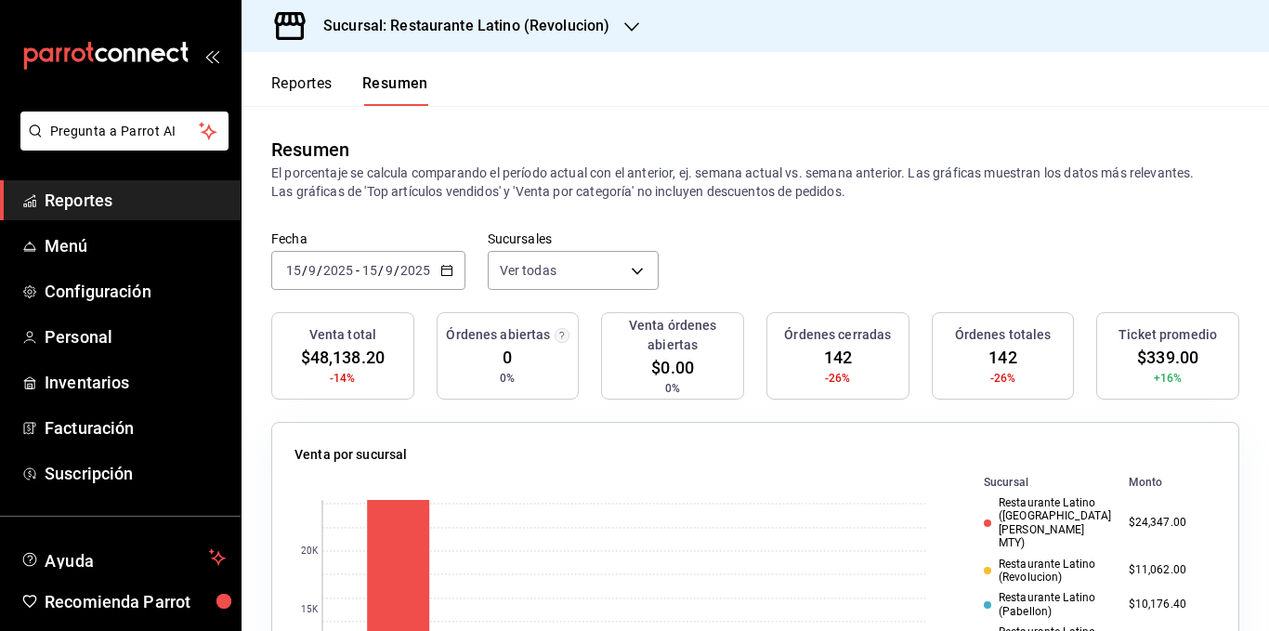
click at [534, 191] on div "Ver todas Restaurante Latino (Pabellon) Restaurante Latino (Revolucion) Restaur…" at bounding box center [634, 315] width 1269 height 631
click at [114, 340] on span "Personal" at bounding box center [135, 336] width 181 height 25
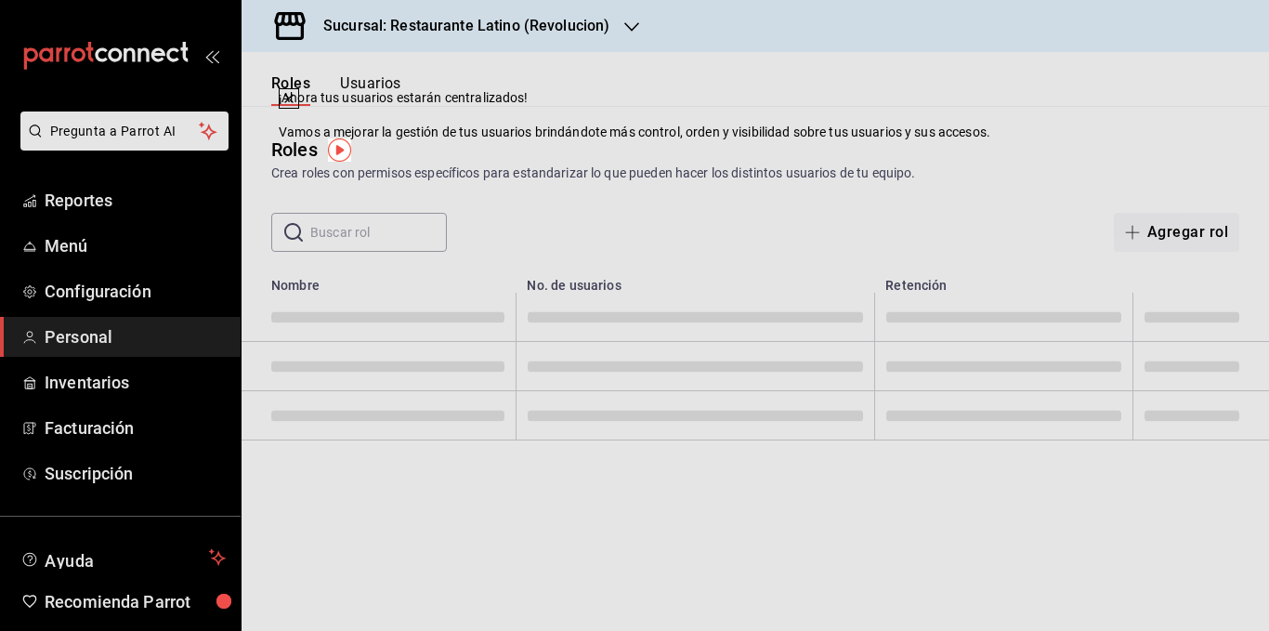
click at [850, 163] on div "Roles Crea roles con permisos específicos para estandarizar lo que pueden hacer…" at bounding box center [756, 159] width 1028 height 47
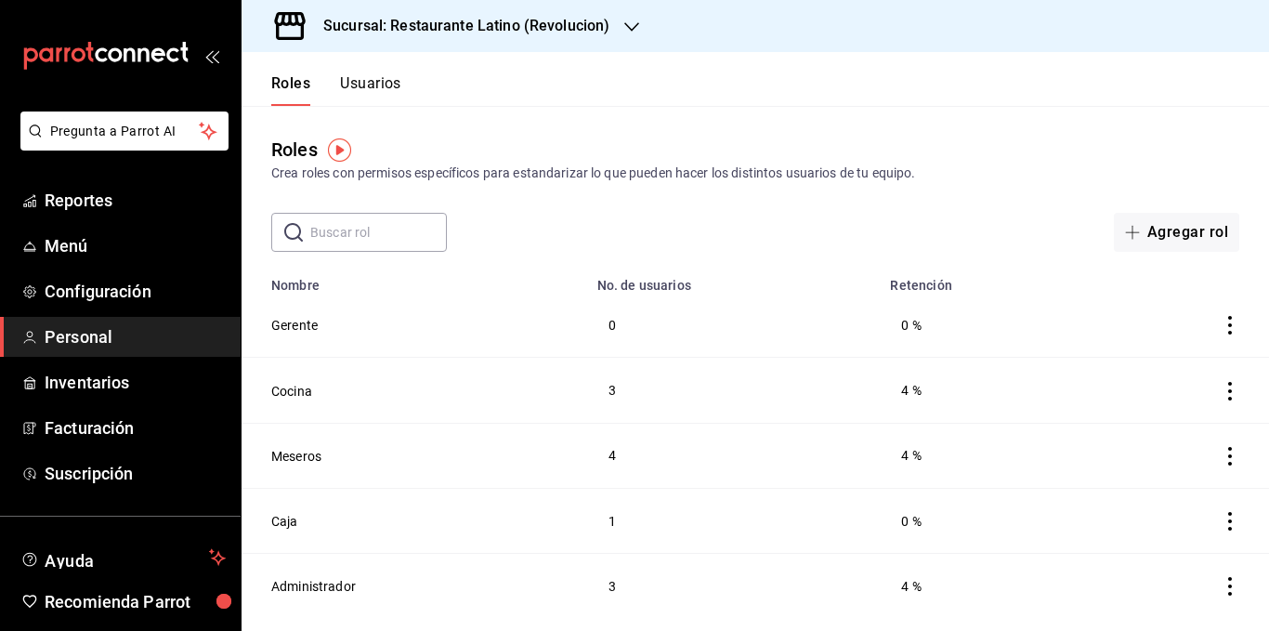
click at [390, 94] on button "Usuarios" at bounding box center [370, 90] width 61 height 32
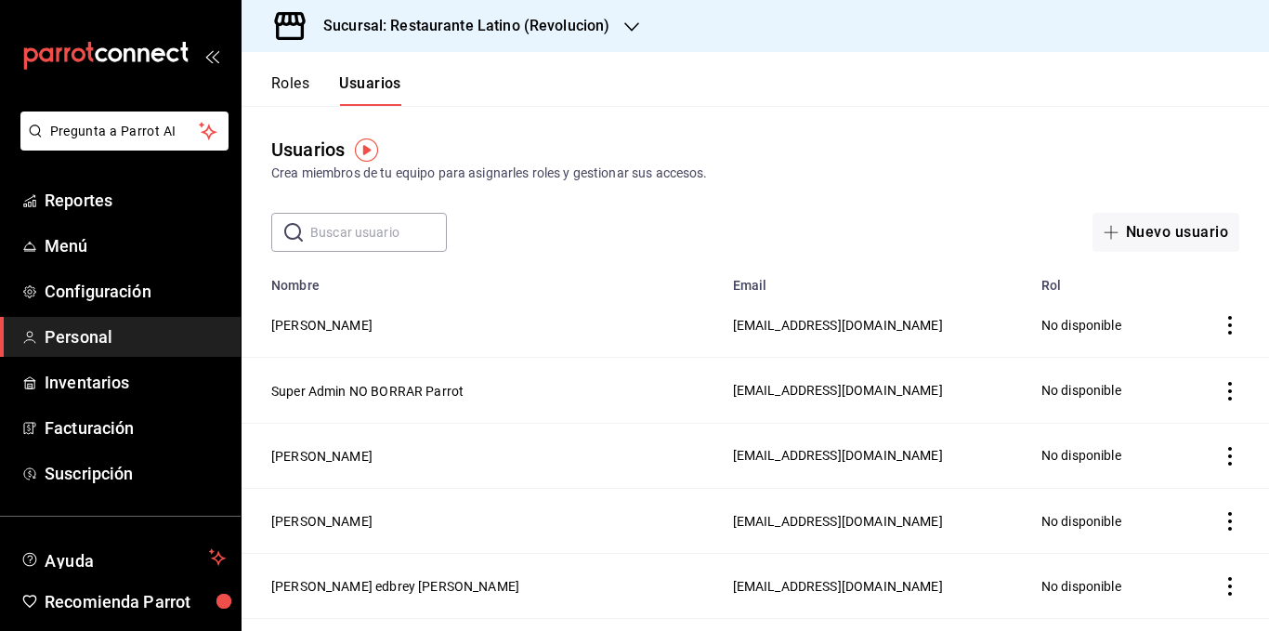
click at [552, 25] on h3 "Sucursal: Restaurante Latino (Revolucion)" at bounding box center [459, 26] width 301 height 22
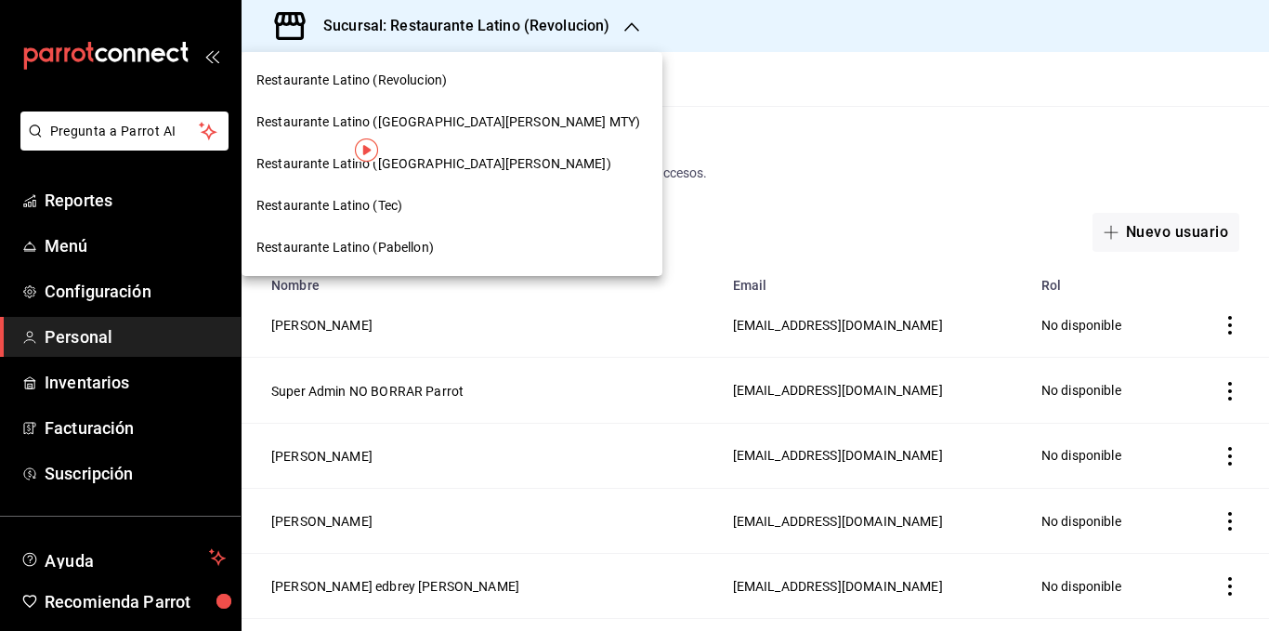
click at [595, 180] on div at bounding box center [634, 315] width 1269 height 631
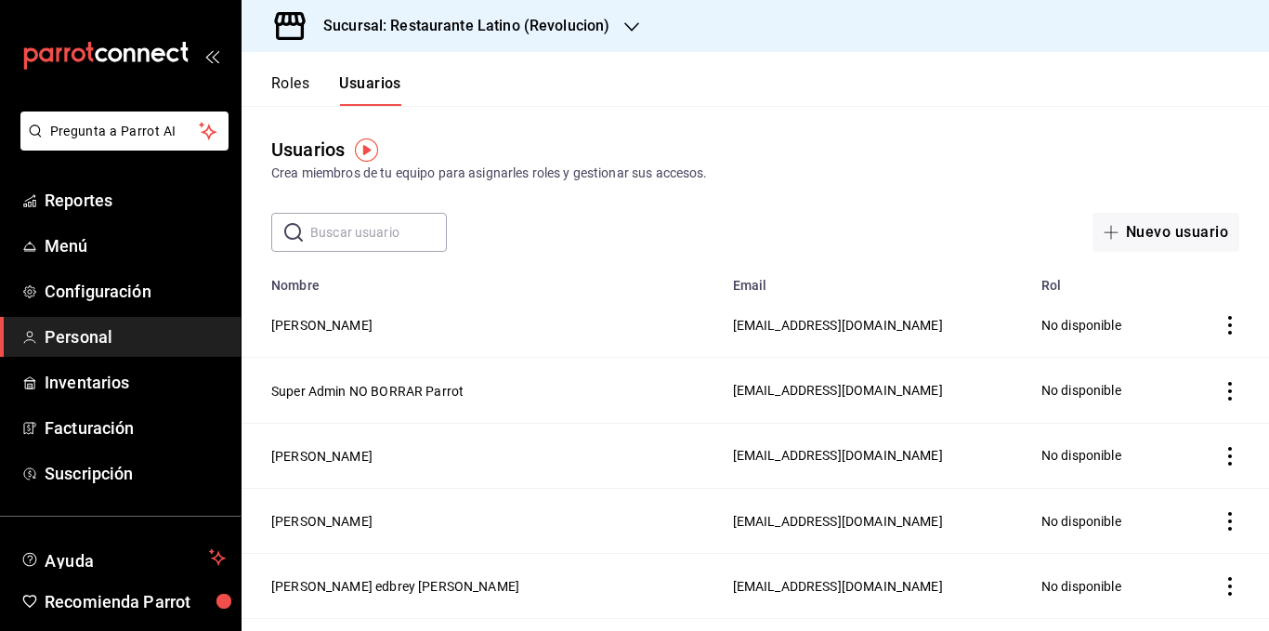
click at [596, 172] on div "Crea miembros de tu equipo para asignarles roles y gestionar sus accesos." at bounding box center [755, 174] width 968 height 20
click at [102, 207] on span "Reportes" at bounding box center [135, 200] width 181 height 25
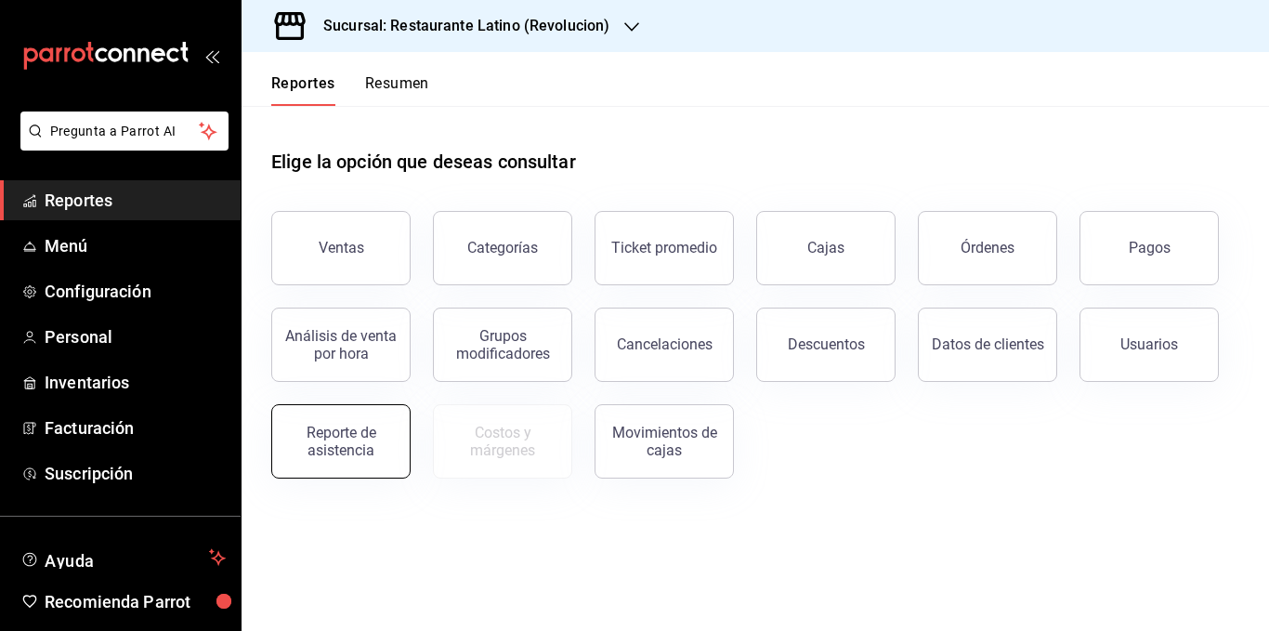
click at [348, 427] on div "Reporte de asistencia" at bounding box center [340, 441] width 115 height 35
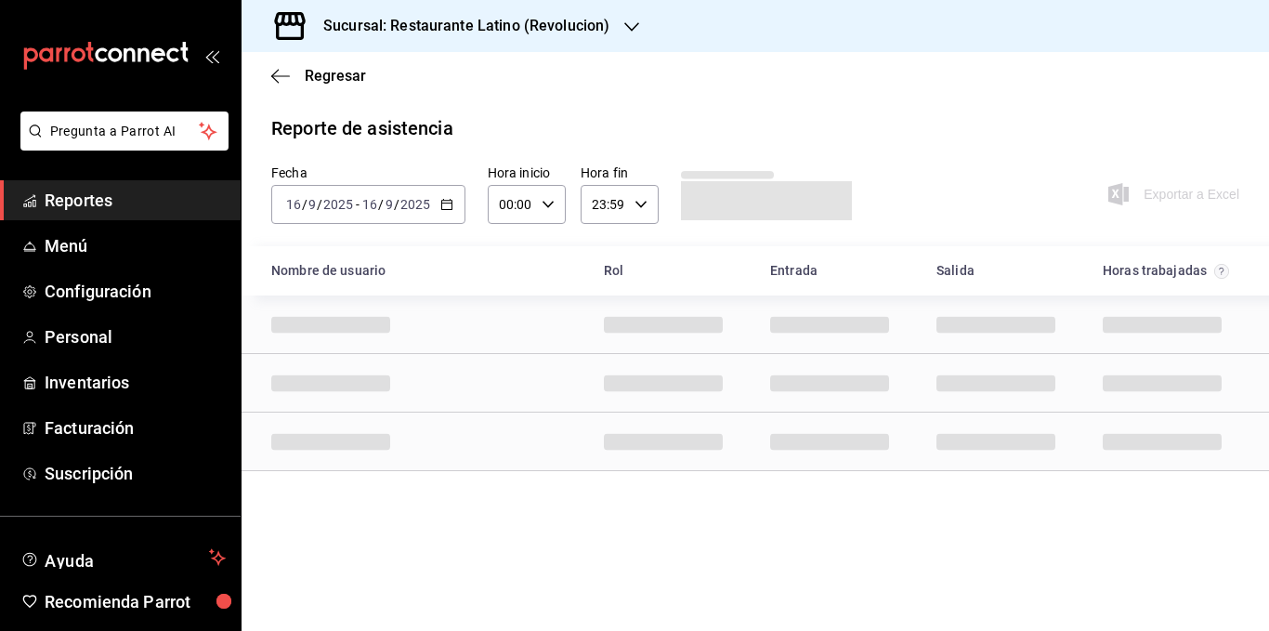
click at [445, 201] on \(Stroke\) "button" at bounding box center [446, 205] width 11 height 10
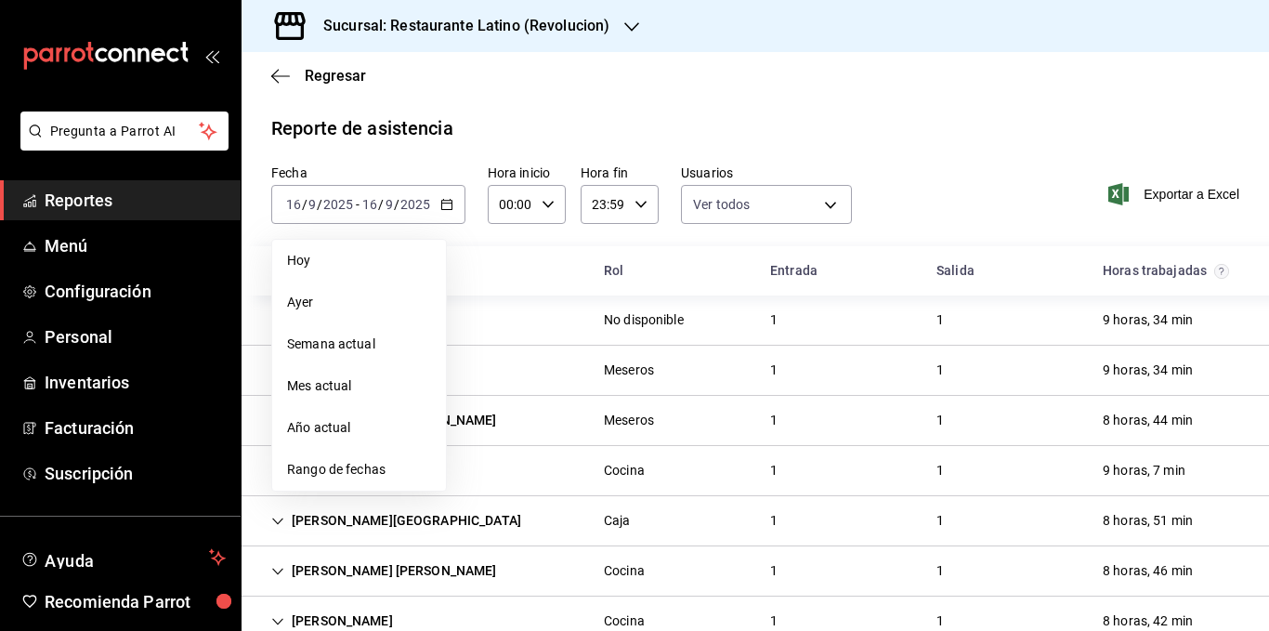
click at [357, 468] on span "Rango de fechas" at bounding box center [359, 470] width 144 height 20
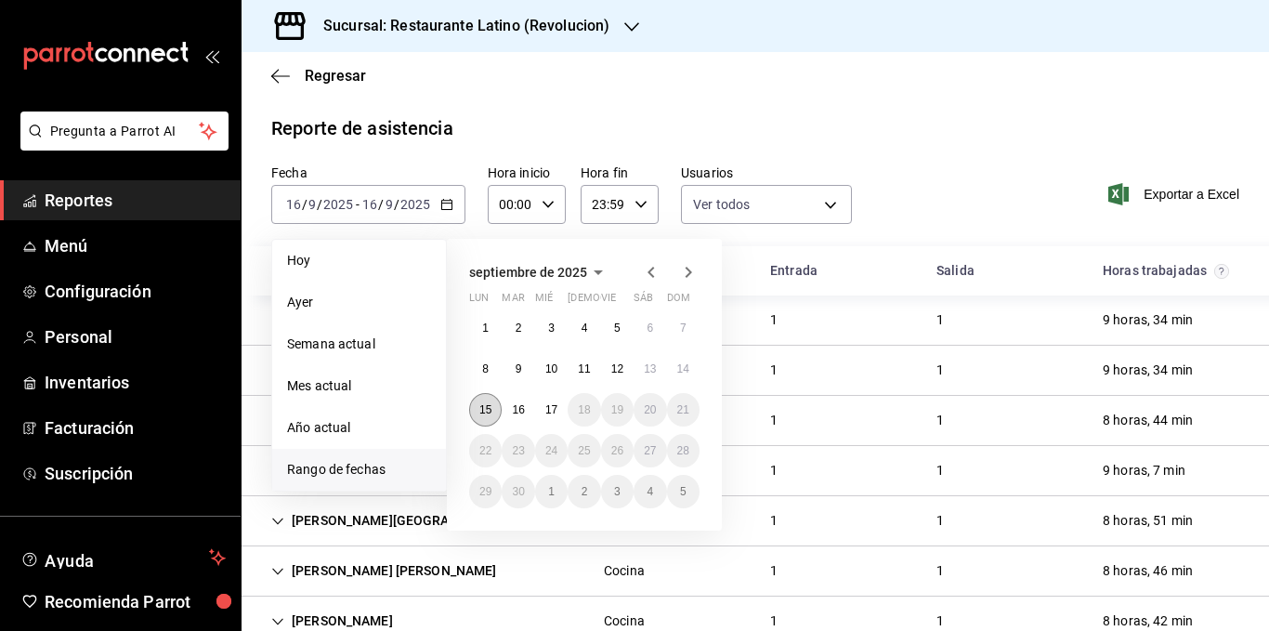
click at [486, 403] on abbr "15" at bounding box center [486, 409] width 12 height 13
click at [543, 407] on button "17" at bounding box center [551, 409] width 33 height 33
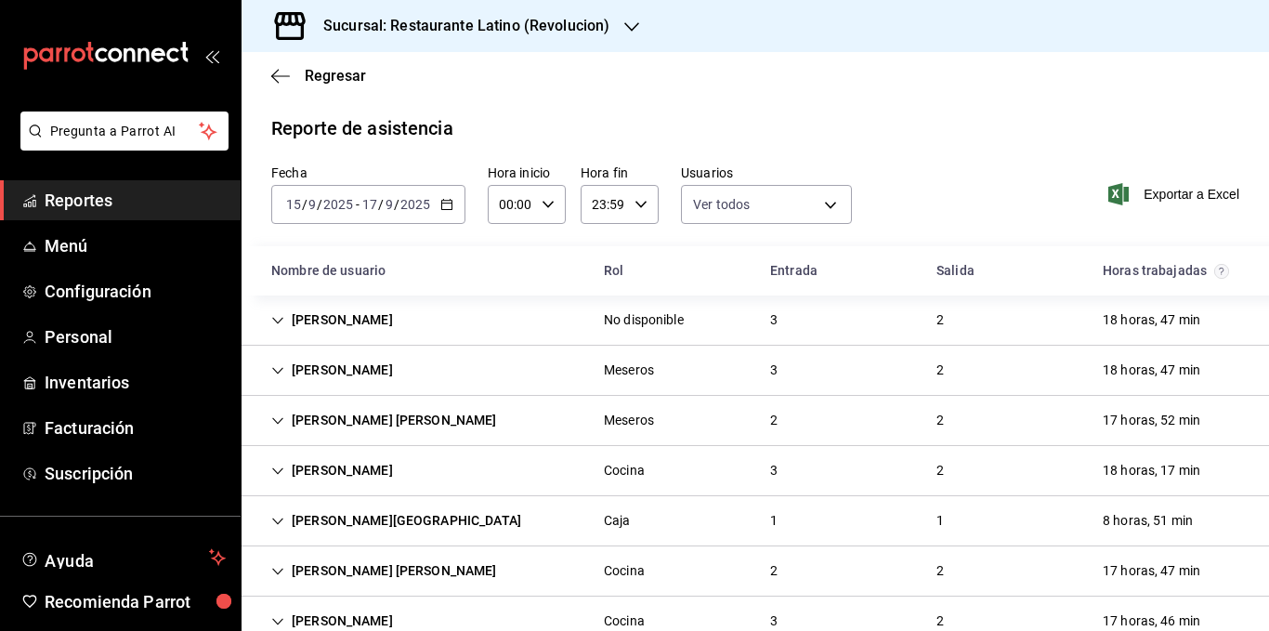
click at [467, 239] on div "Fecha [DATE] [DATE] - [DATE] [DATE] Hora inicio 00:00 Hora inicio Hora fin 23:5…" at bounding box center [756, 205] width 1028 height 82
click at [280, 323] on icon "Cell" at bounding box center [277, 320] width 13 height 13
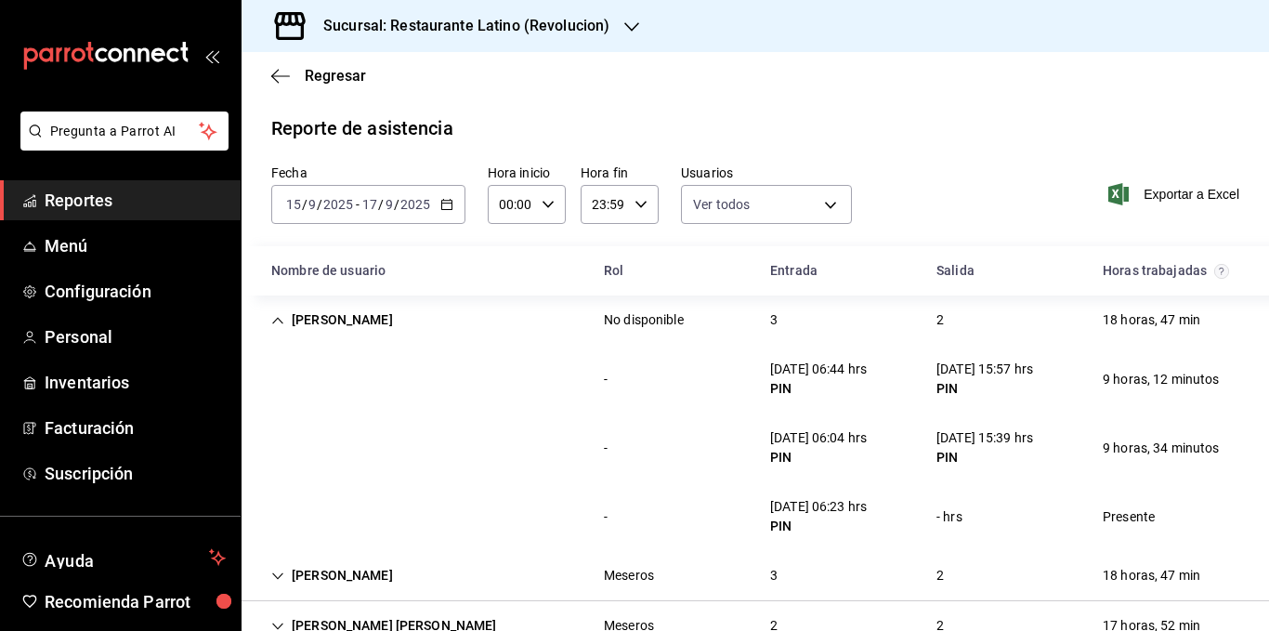
click at [280, 323] on icon "Cell" at bounding box center [277, 320] width 13 height 13
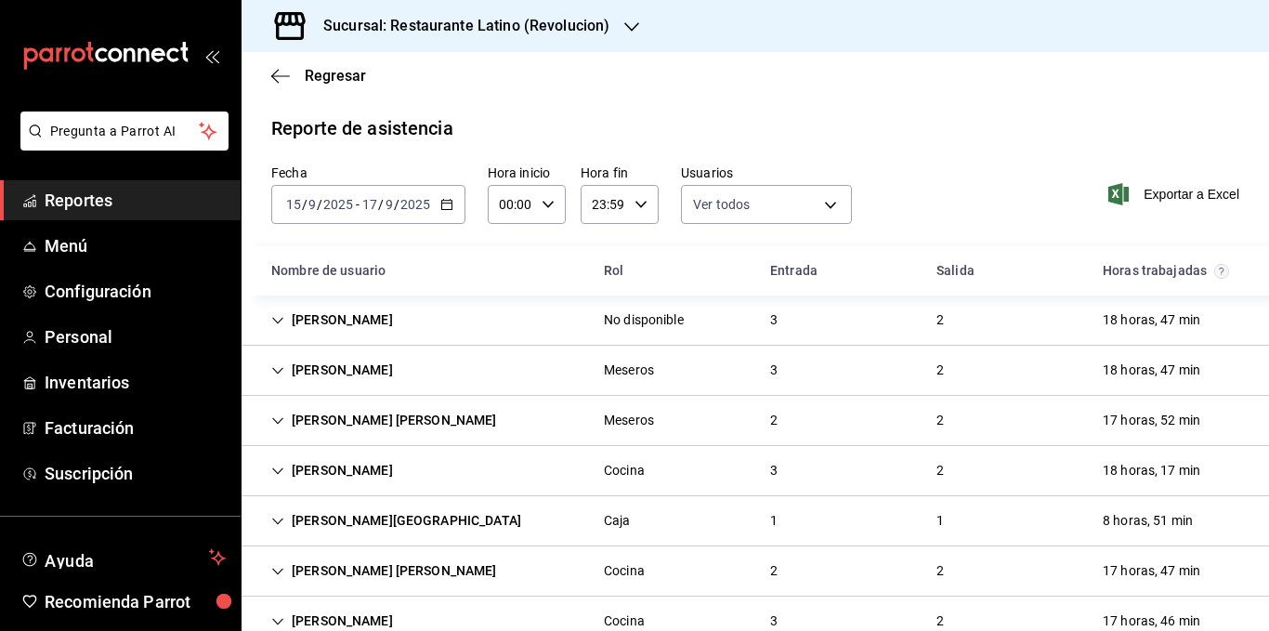
click at [280, 323] on icon "Cell" at bounding box center [277, 320] width 13 height 13
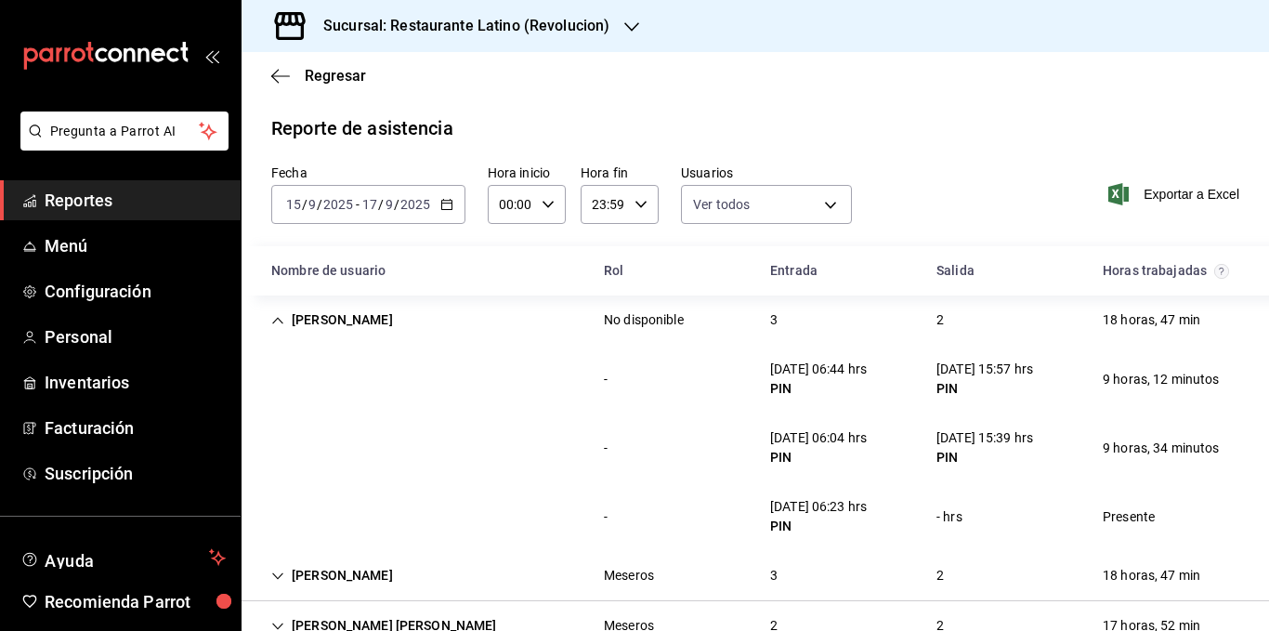
click at [280, 323] on icon "Cell" at bounding box center [277, 320] width 13 height 13
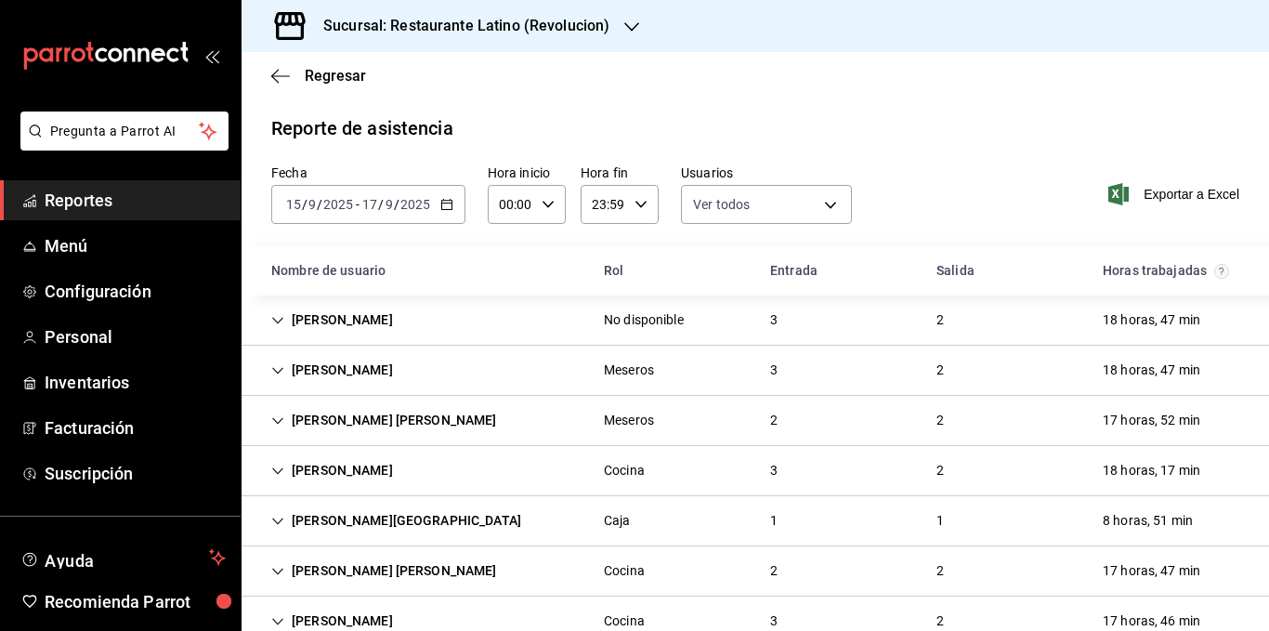
click at [284, 369] on div "[PERSON_NAME]" at bounding box center [331, 370] width 151 height 34
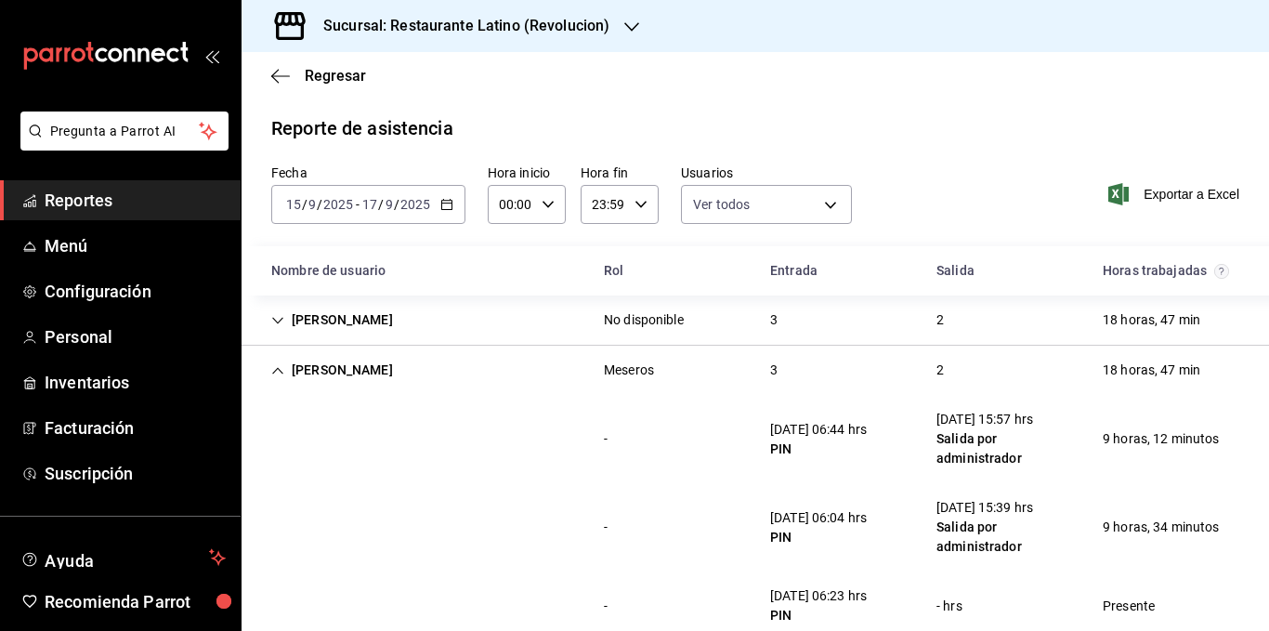
scroll to position [93, 0]
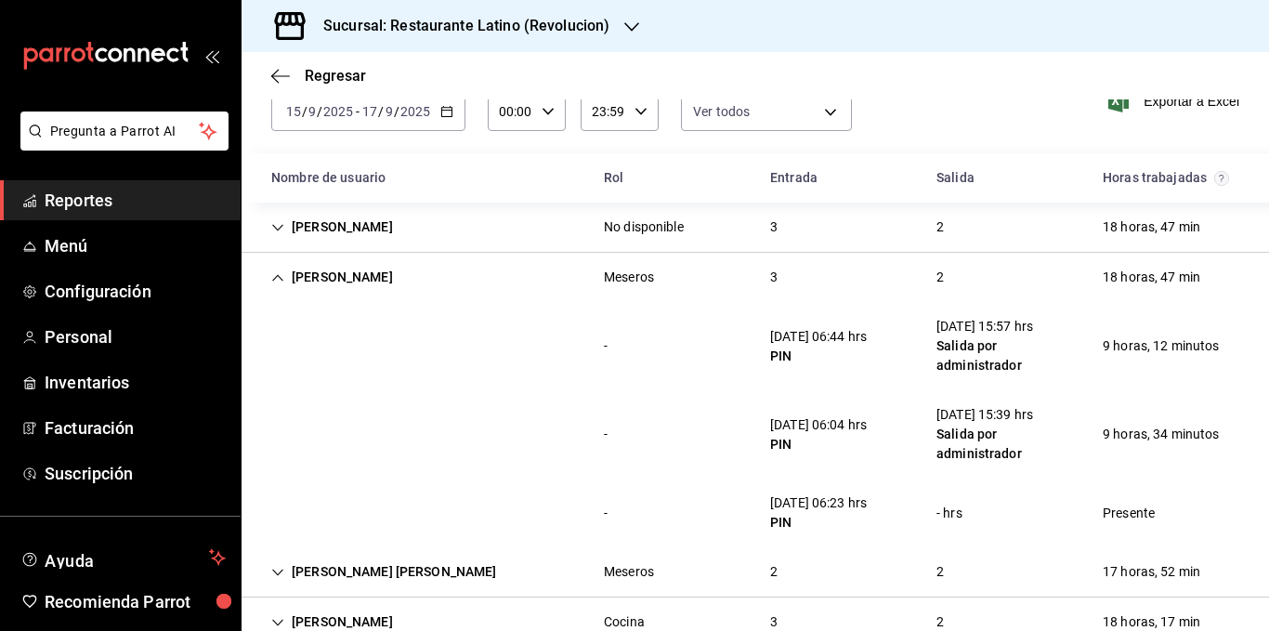
click at [279, 282] on icon "Cell" at bounding box center [277, 277] width 13 height 13
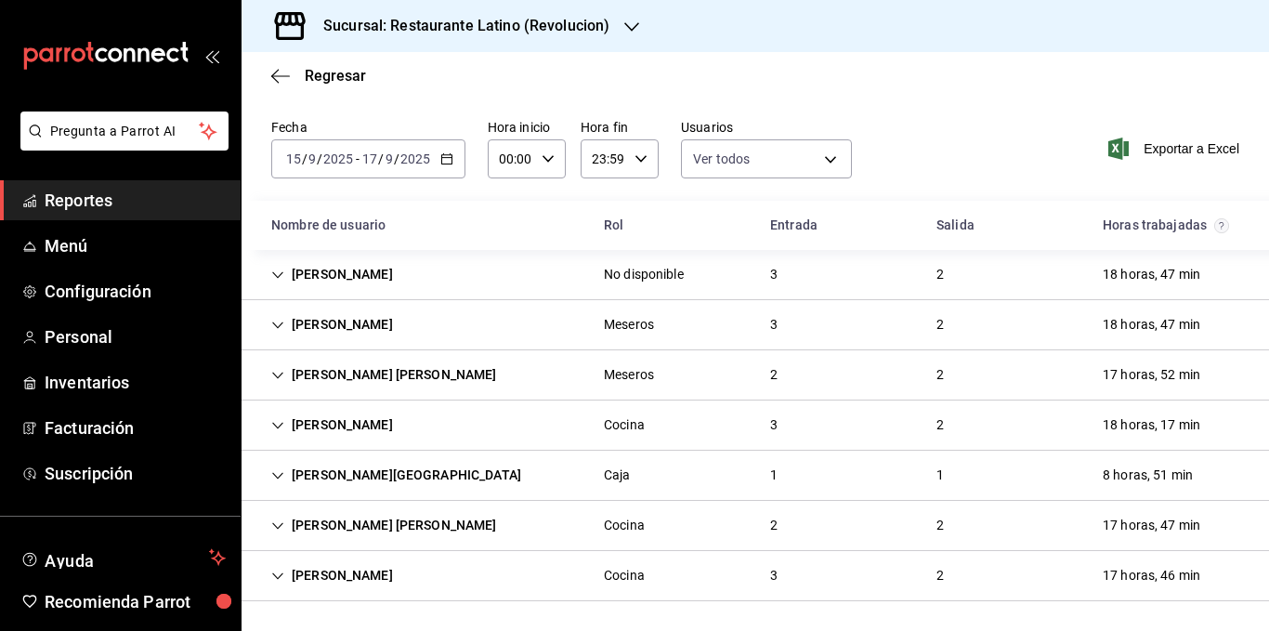
scroll to position [46, 0]
click at [283, 374] on icon "Cell" at bounding box center [277, 375] width 13 height 13
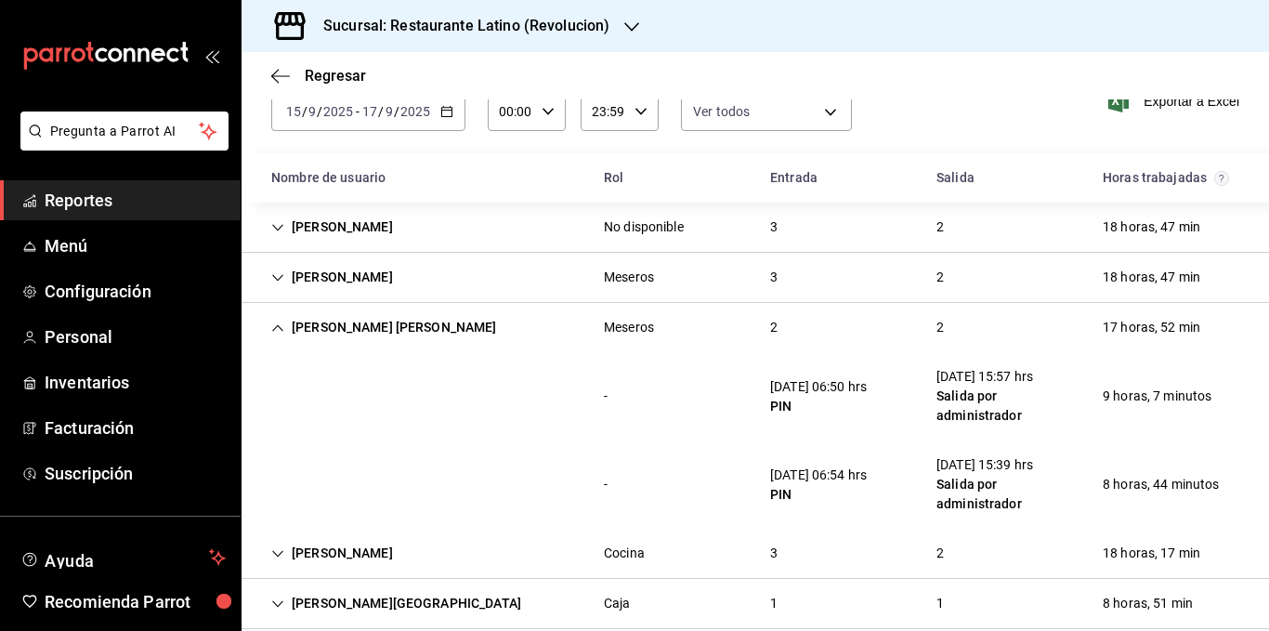
scroll to position [93, 0]
click at [281, 330] on icon "Cell" at bounding box center [277, 328] width 13 height 13
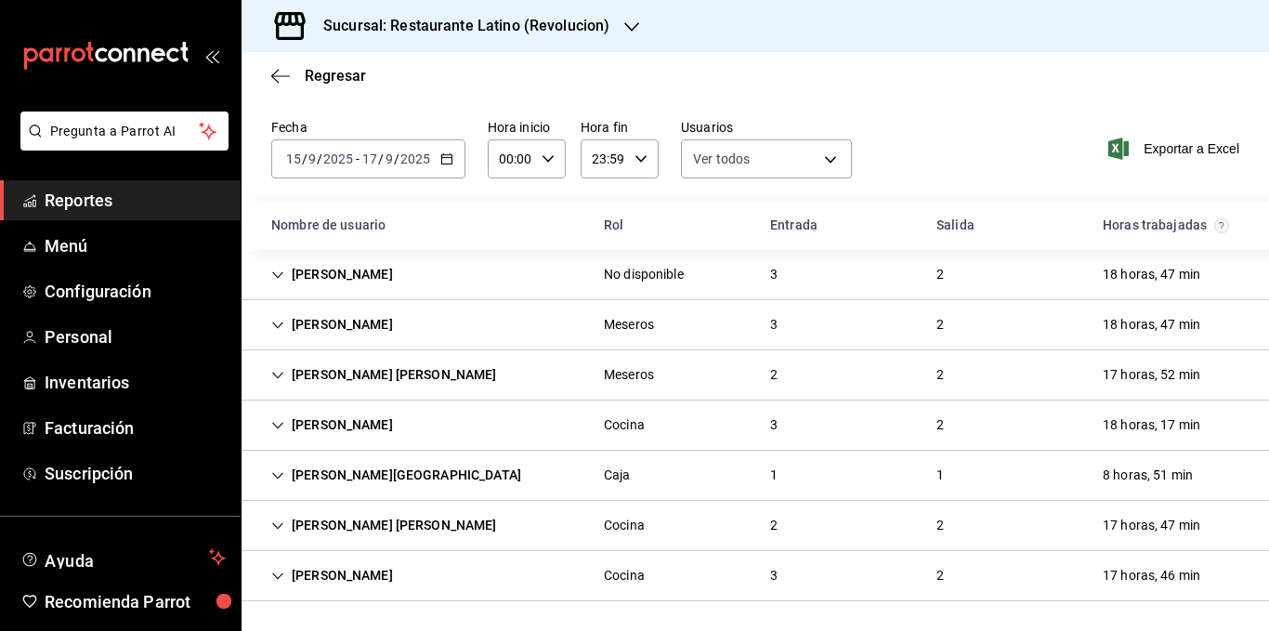
scroll to position [46, 0]
click at [283, 424] on icon "Cell" at bounding box center [277, 425] width 13 height 13
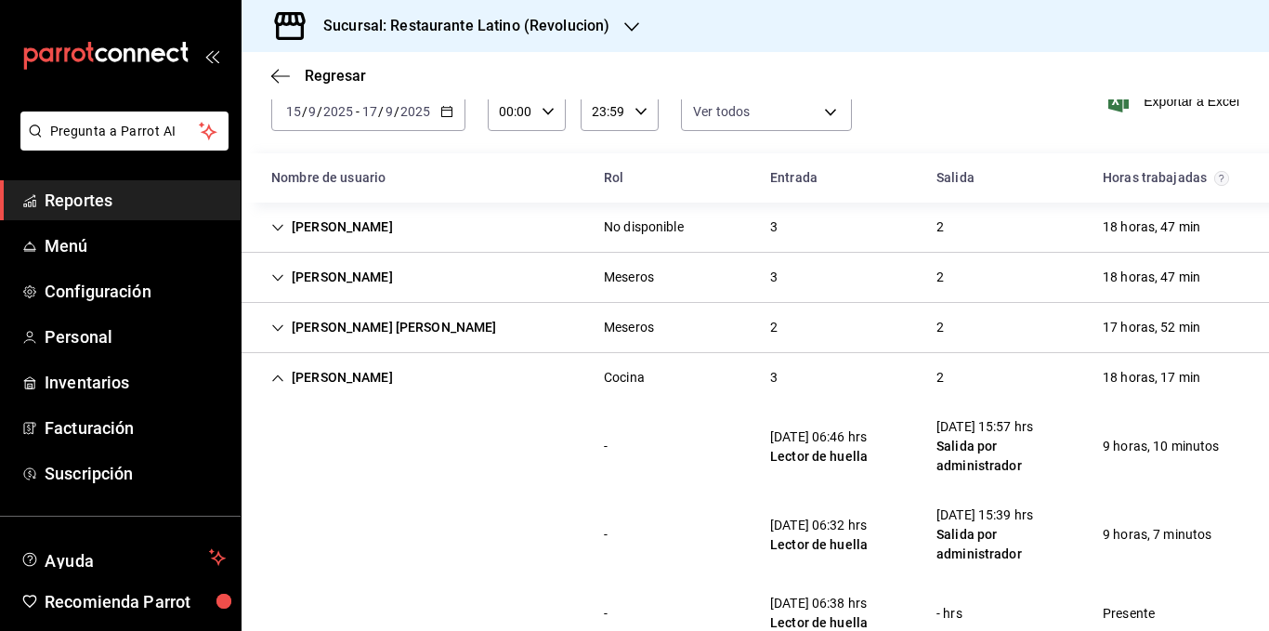
scroll to position [186, 0]
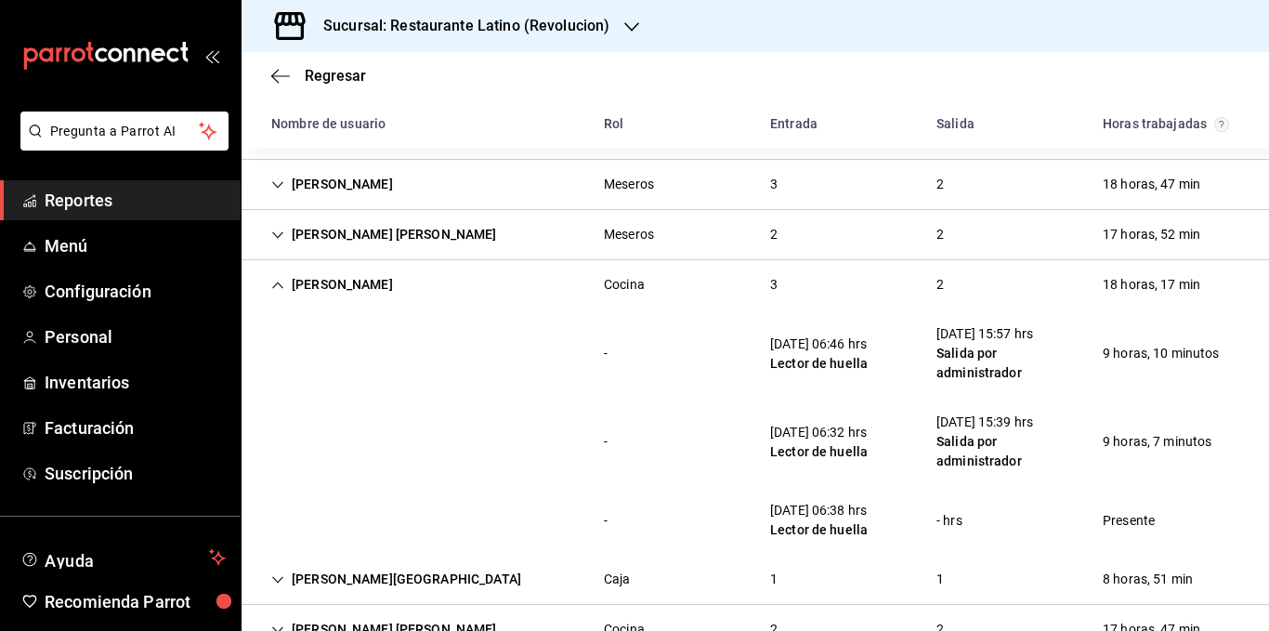
click at [278, 288] on icon "Cell" at bounding box center [277, 285] width 13 height 13
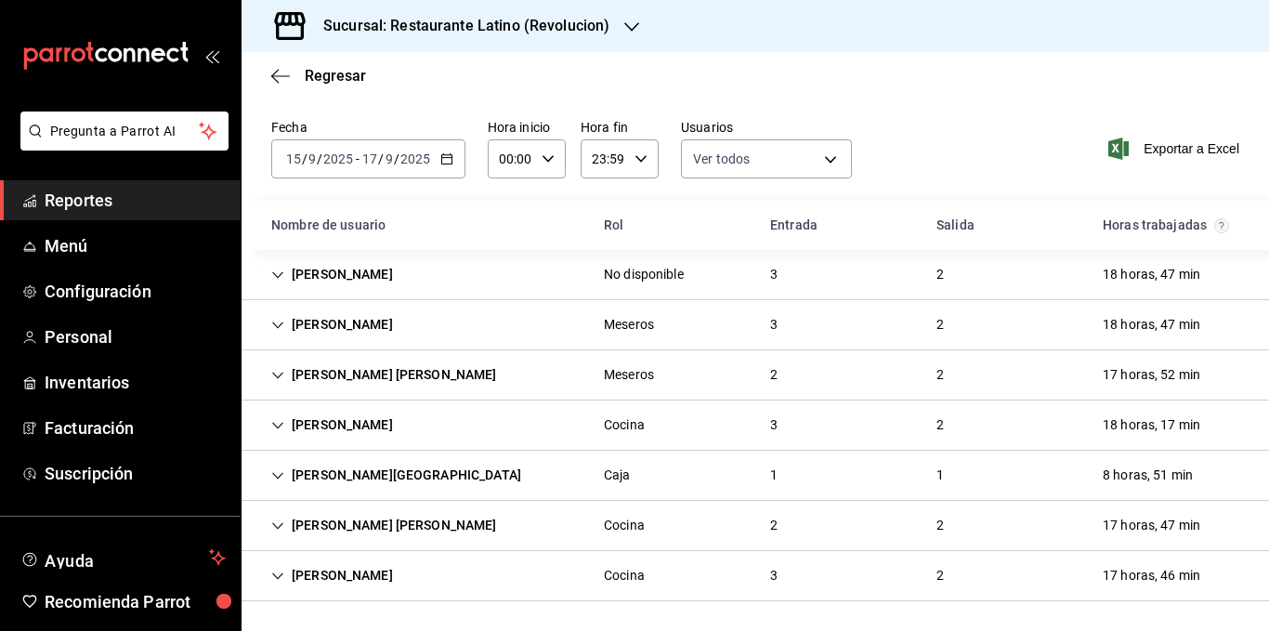
click at [281, 475] on icon "Cell" at bounding box center [277, 475] width 11 height 7
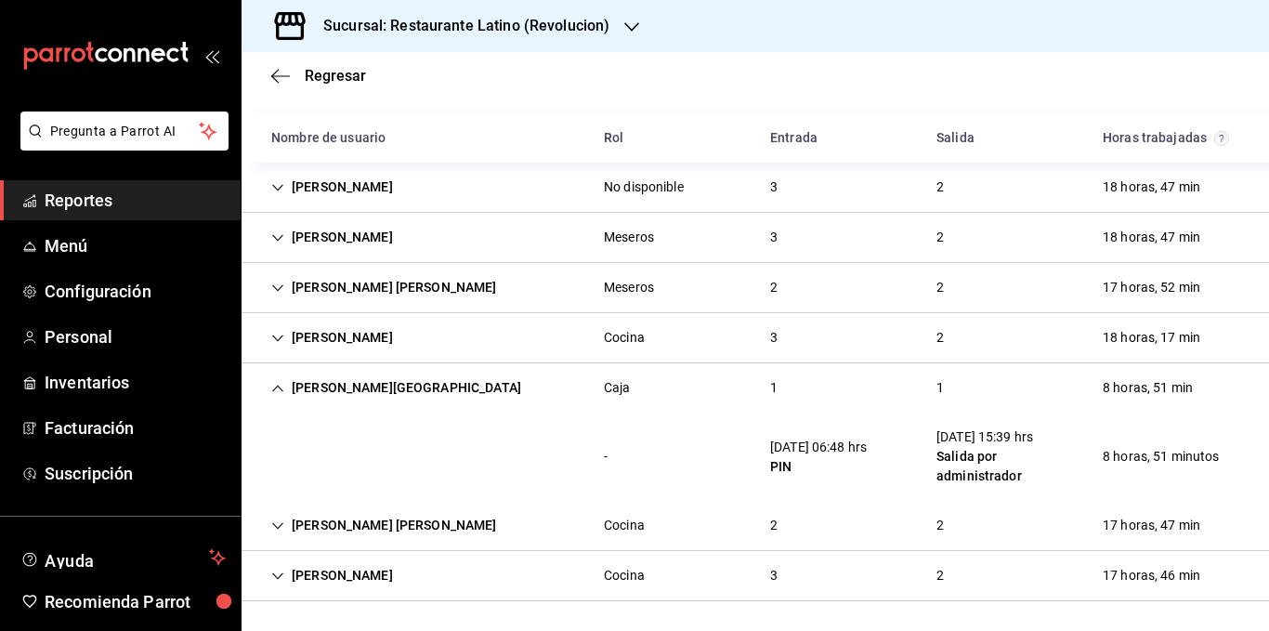
scroll to position [133, 0]
click at [277, 391] on icon "Cell" at bounding box center [277, 388] width 13 height 13
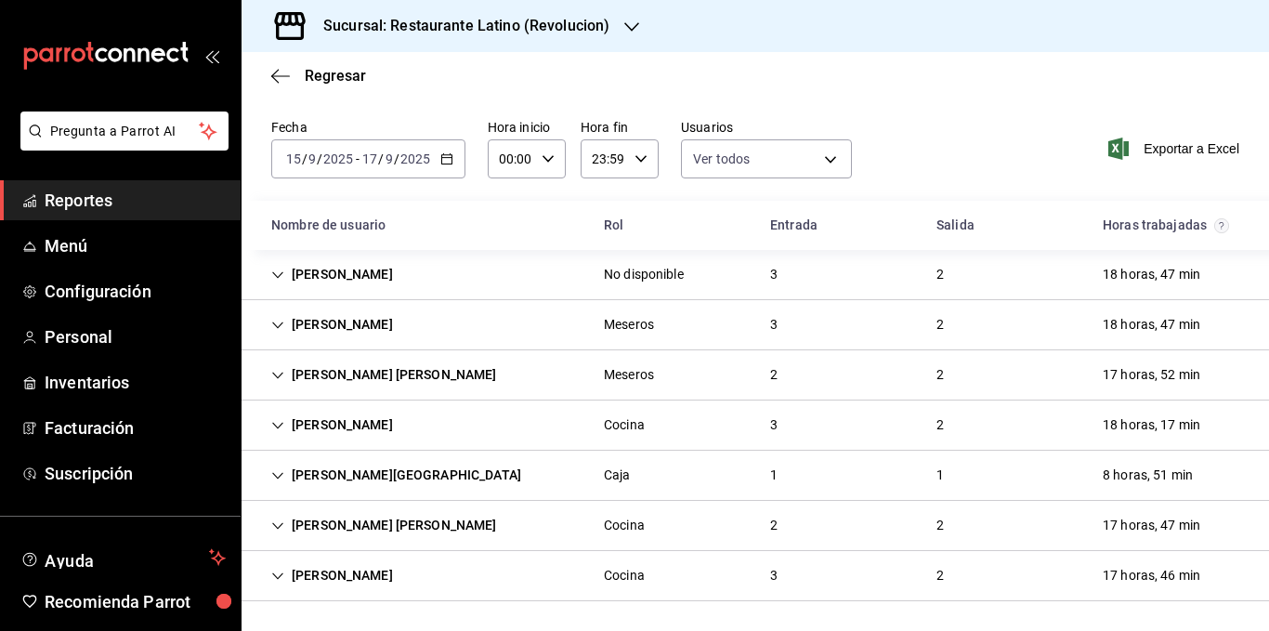
scroll to position [46, 0]
click at [276, 526] on icon "Cell" at bounding box center [277, 525] width 11 height 7
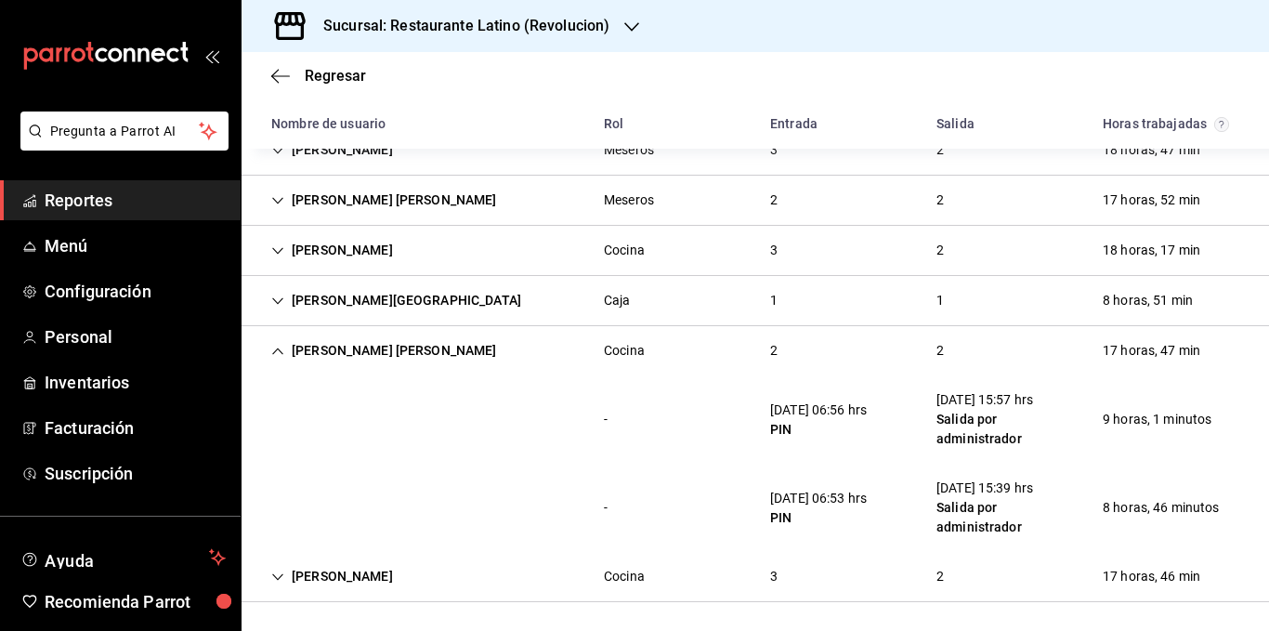
scroll to position [221, 0]
click at [272, 352] on icon "Cell" at bounding box center [277, 350] width 13 height 13
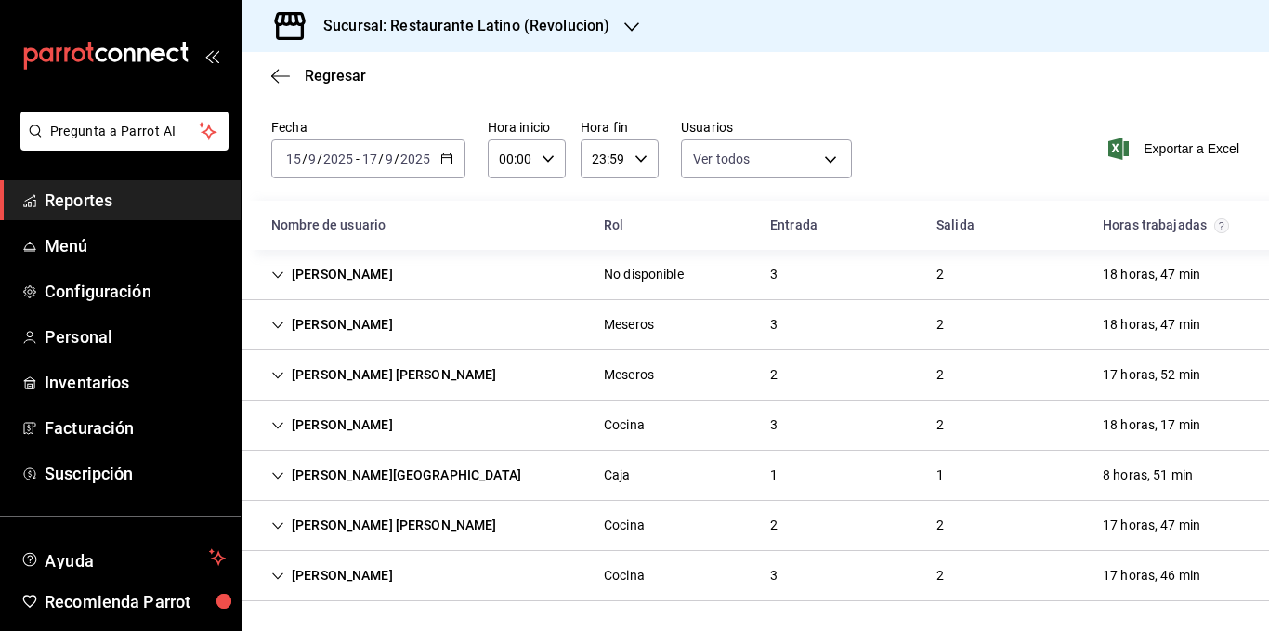
scroll to position [46, 0]
click at [283, 574] on icon "Cell" at bounding box center [277, 576] width 13 height 13
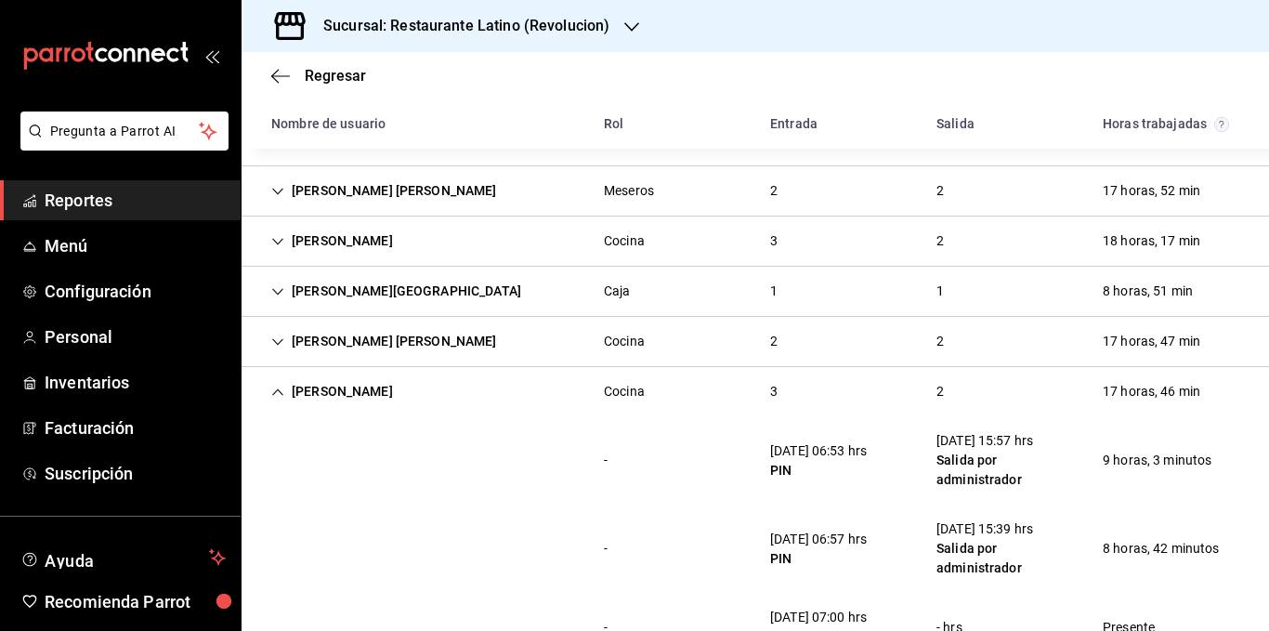
scroll to position [197, 0]
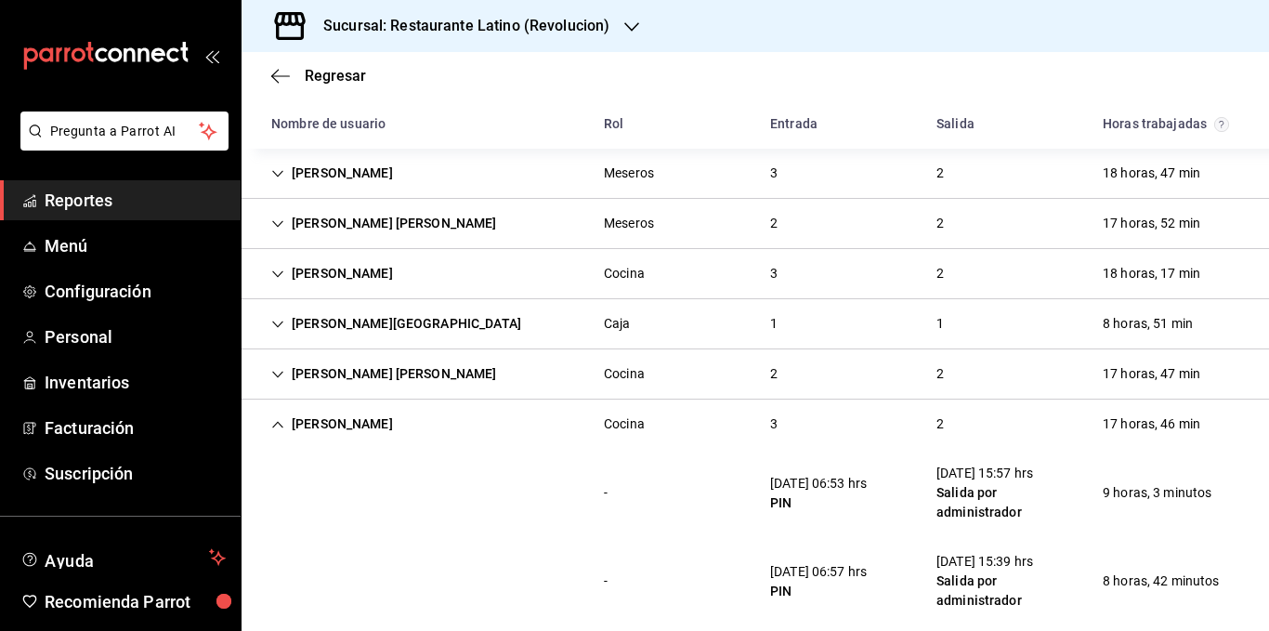
click at [280, 373] on icon "Cell" at bounding box center [277, 374] width 13 height 13
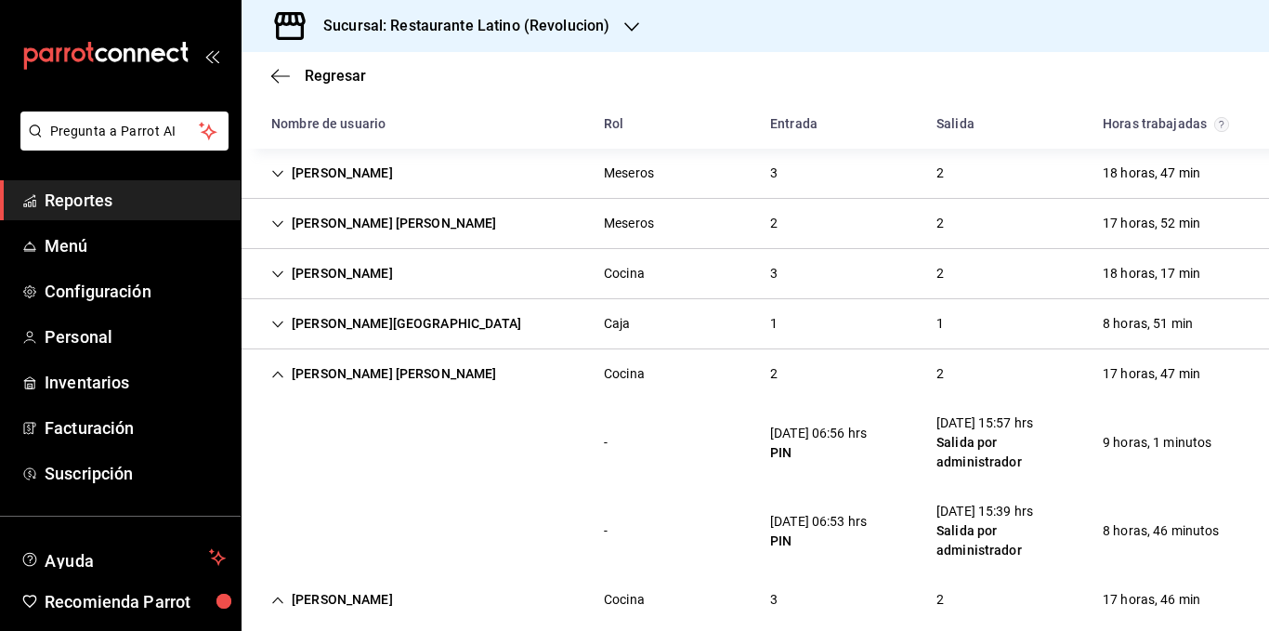
click at [288, 318] on div "[PERSON_NAME][GEOGRAPHIC_DATA]" at bounding box center [396, 324] width 280 height 34
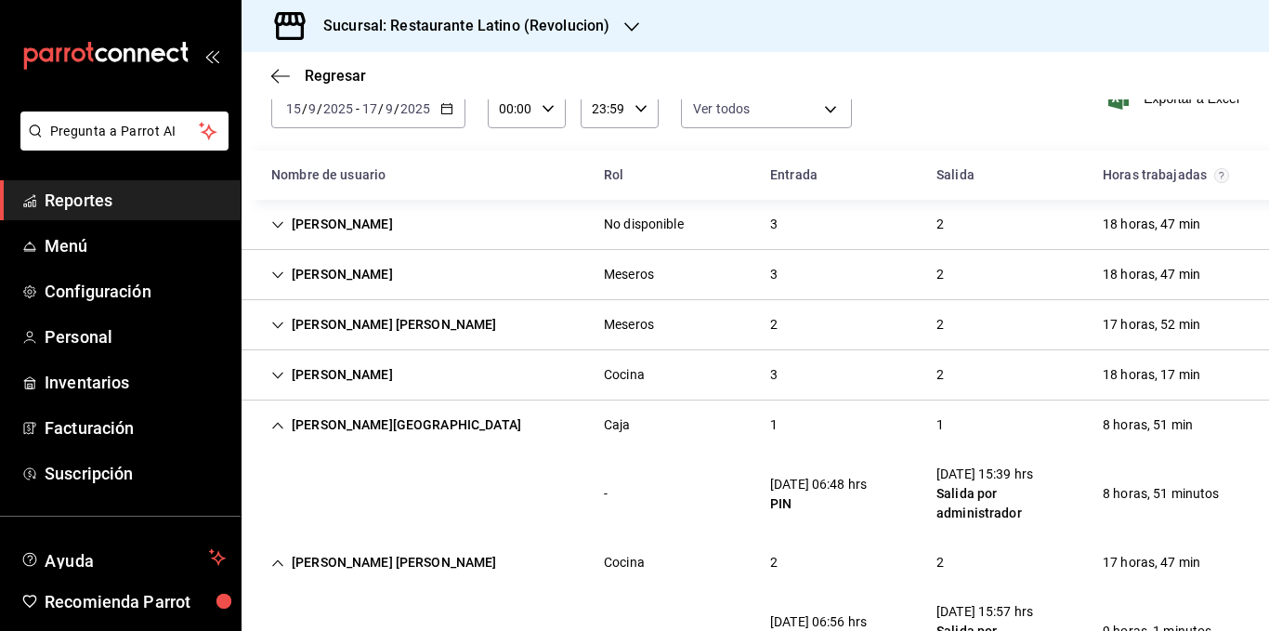
scroll to position [0, 0]
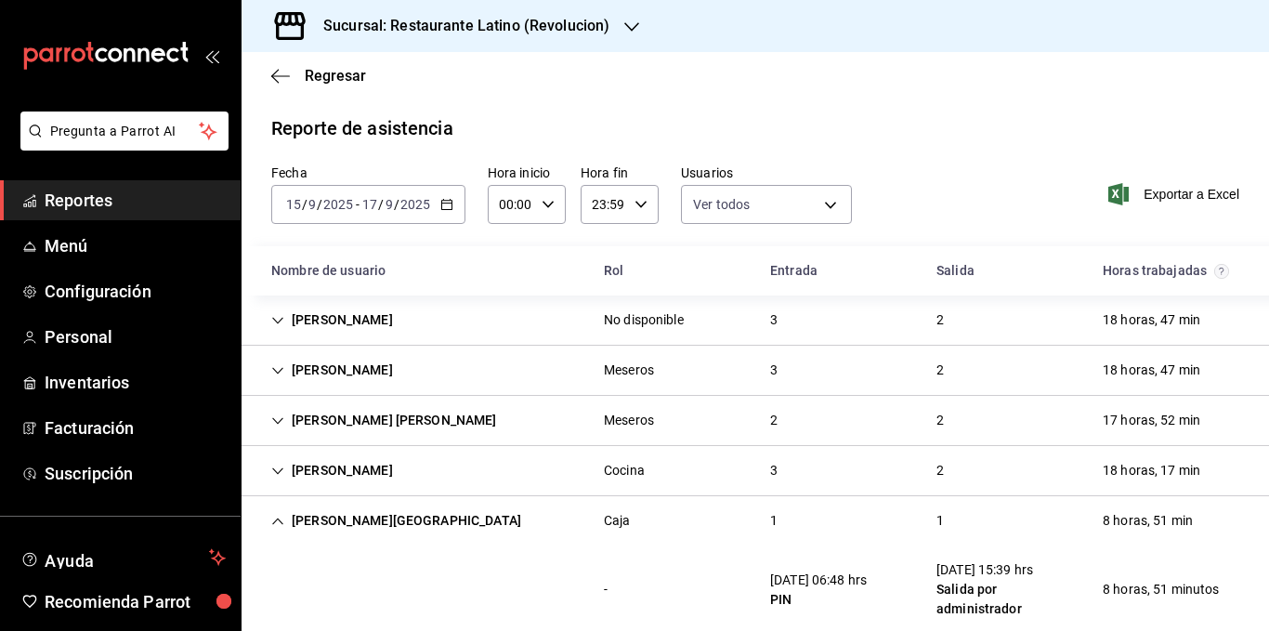
click at [443, 210] on \(Stroke\) "button" at bounding box center [446, 205] width 11 height 10
click at [320, 319] on div "[PERSON_NAME]" at bounding box center [331, 320] width 151 height 34
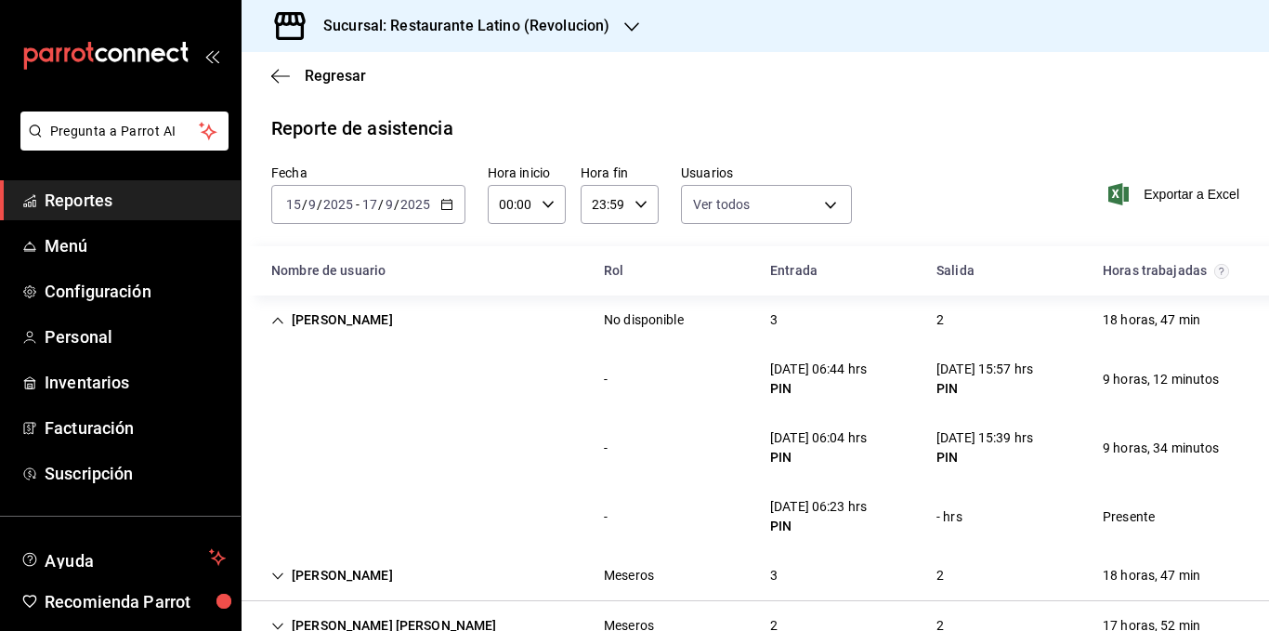
click at [359, 320] on div "[PERSON_NAME]" at bounding box center [331, 320] width 151 height 34
